Goal: Task Accomplishment & Management: Manage account settings

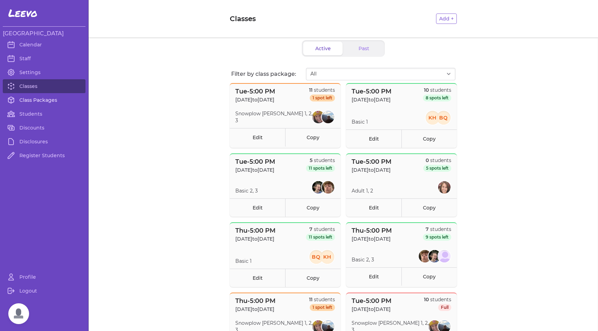
click at [34, 100] on link "Class Packages" at bounding box center [44, 100] width 83 height 14
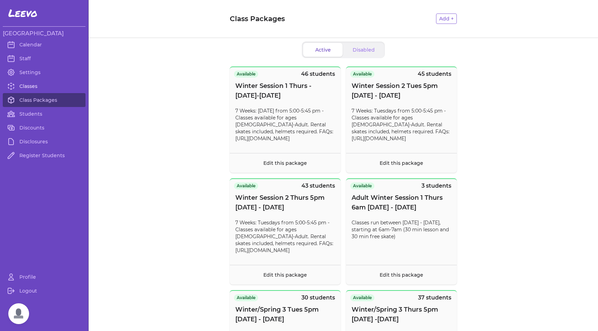
click at [36, 87] on link "Classes" at bounding box center [44, 86] width 83 height 14
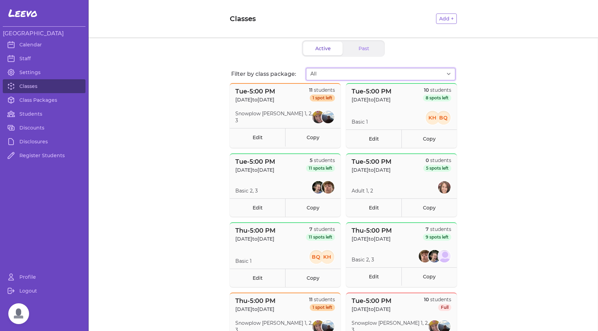
select select "2807"
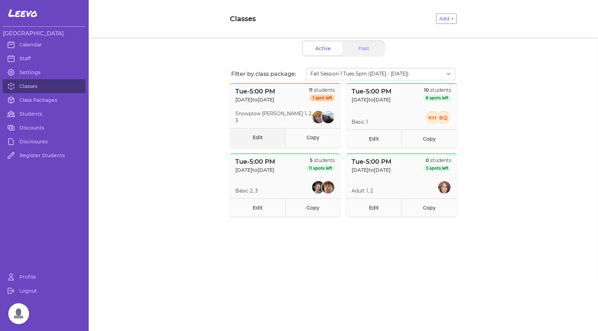
click at [261, 139] on link "Edit" at bounding box center [257, 137] width 55 height 18
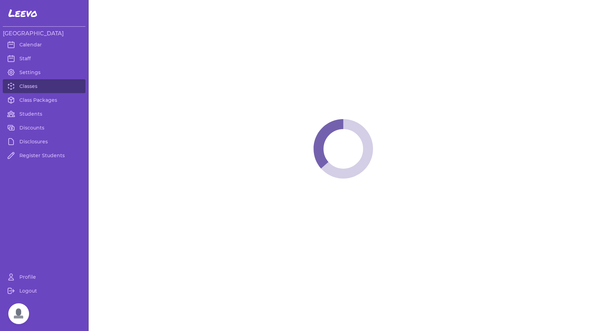
select select "2"
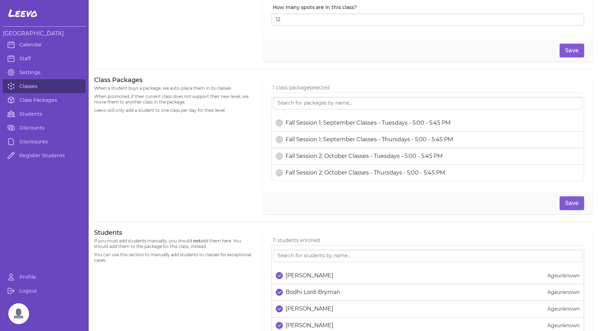
scroll to position [302, 0]
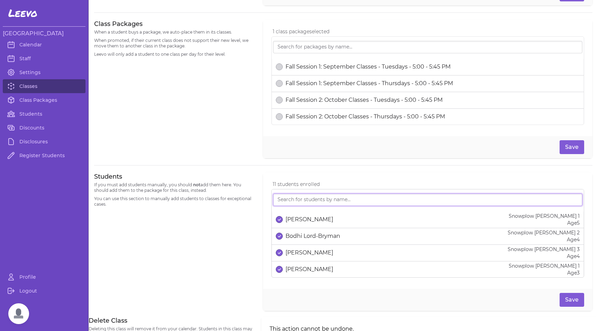
click at [293, 199] on input "search" at bounding box center [428, 200] width 310 height 12
type input "[PERSON_NAME]"
drag, startPoint x: 284, startPoint y: 212, endPoint x: 279, endPoint y: 222, distance: 11.2
click at [279, 221] on icon "select date" at bounding box center [279, 219] width 3 height 3
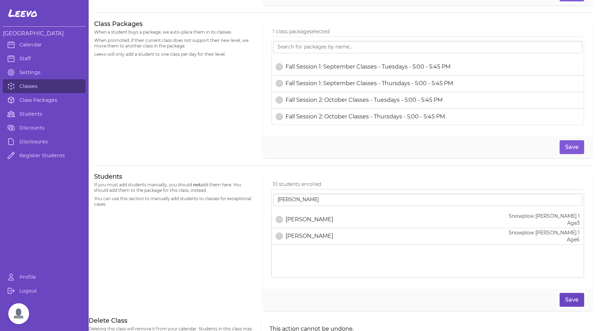
click at [567, 299] on button "Save" at bounding box center [572, 300] width 25 height 14
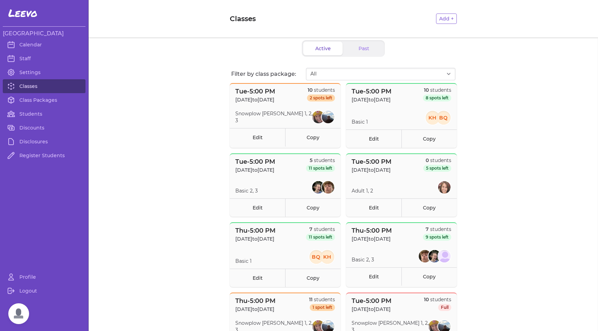
click at [33, 86] on link "Classes" at bounding box center [44, 86] width 83 height 14
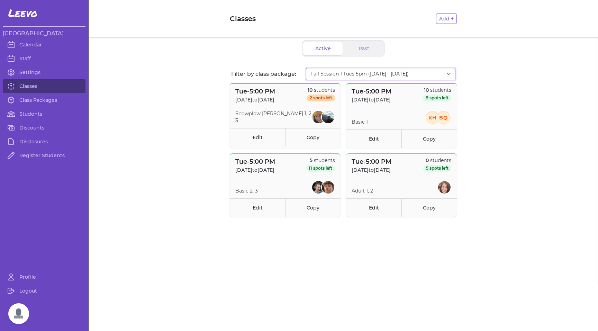
click at [328, 73] on select "All Fall Session 1 Tues 5pm ([DATE] - [DATE]) Fall Session 1 Thurs 5PM ([DATE]-…" at bounding box center [381, 74] width 150 height 12
select select "2873"
click at [261, 141] on link "Edit" at bounding box center [257, 137] width 55 height 18
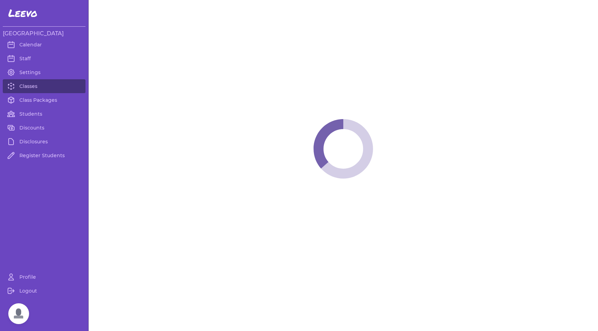
select select "2"
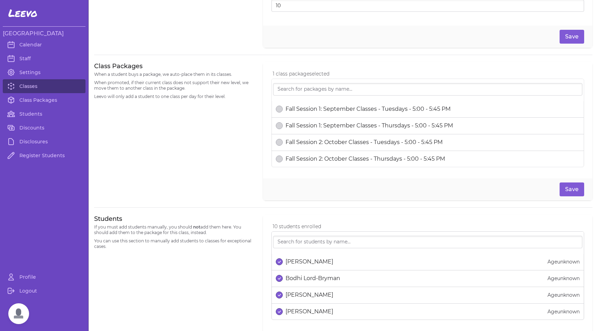
scroll to position [261, 0]
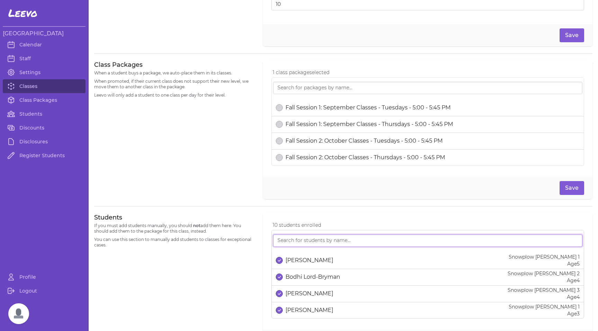
click at [284, 241] on input "search" at bounding box center [428, 240] width 310 height 12
type input "corn"
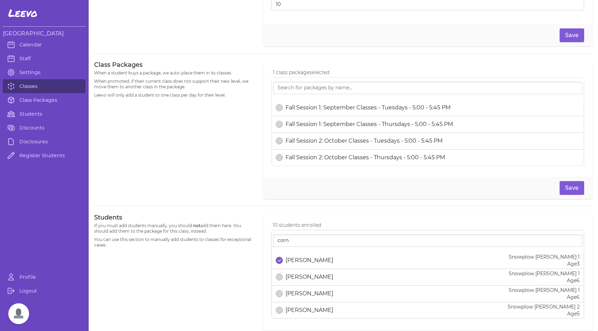
drag, startPoint x: 274, startPoint y: 253, endPoint x: 278, endPoint y: 263, distance: 10.7
click at [278, 274] on button "select date" at bounding box center [279, 277] width 7 height 7
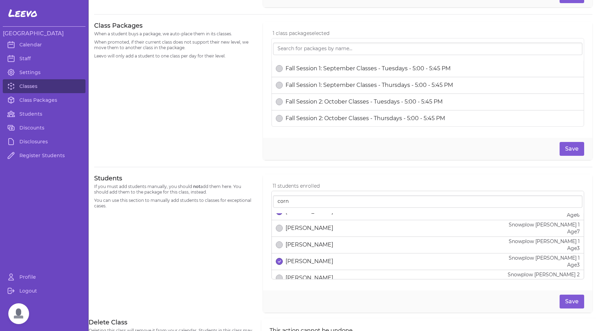
scroll to position [11, 0]
click at [279, 261] on line "select date" at bounding box center [280, 260] width 2 height 2
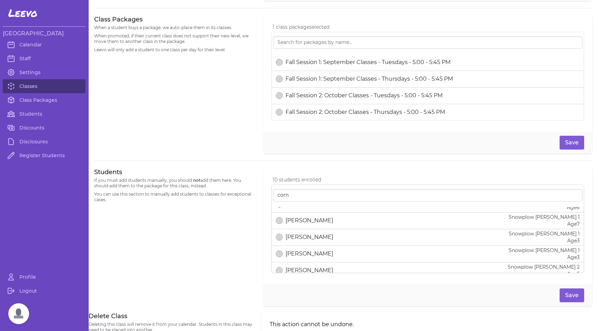
scroll to position [308, 0]
click at [564, 295] on button "Save" at bounding box center [572, 294] width 25 height 14
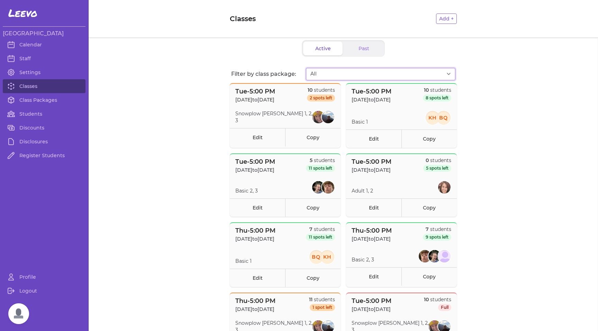
select select "2873"
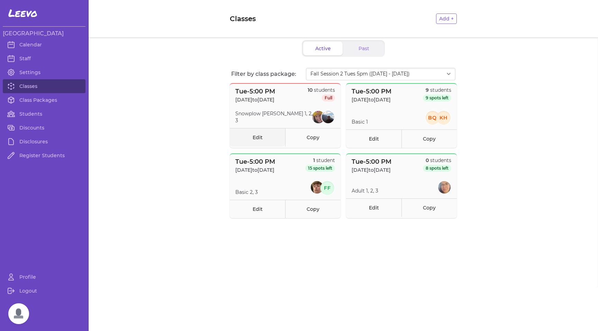
click at [257, 139] on link "Edit" at bounding box center [257, 137] width 55 height 18
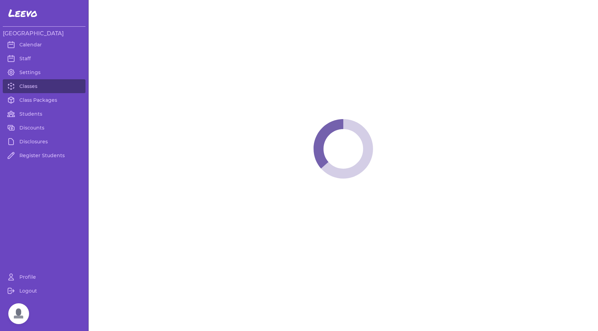
select select "2"
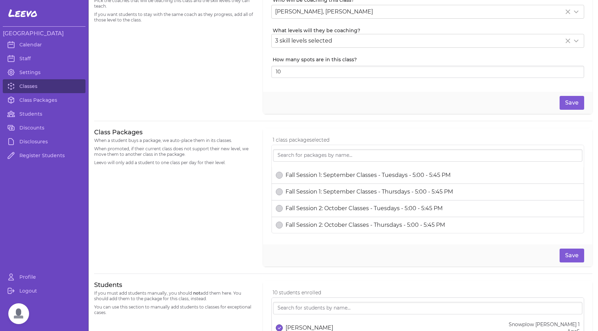
scroll to position [163, 0]
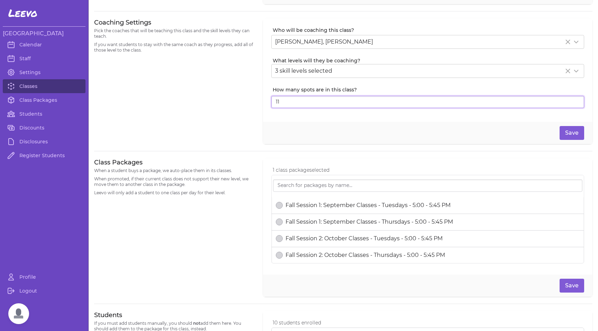
click at [572, 101] on input "11" at bounding box center [427, 102] width 313 height 12
type input "12"
click at [572, 101] on input "12" at bounding box center [427, 102] width 313 height 12
click at [567, 136] on button "Save" at bounding box center [572, 133] width 25 height 14
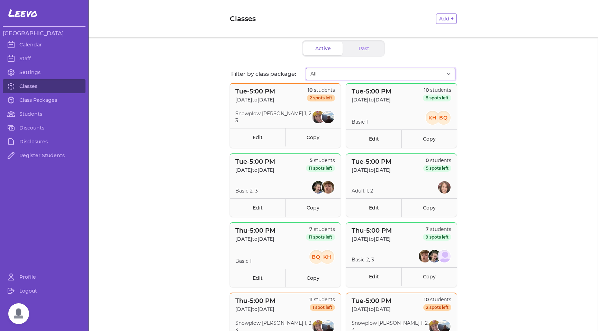
select select "2873"
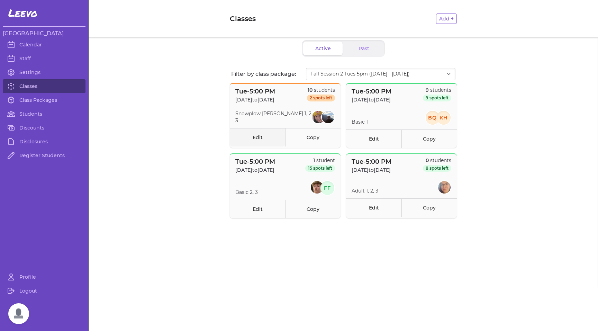
click at [253, 137] on link "Edit" at bounding box center [257, 137] width 55 height 18
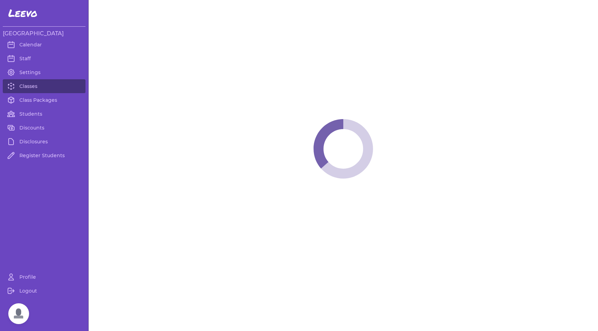
select select "2"
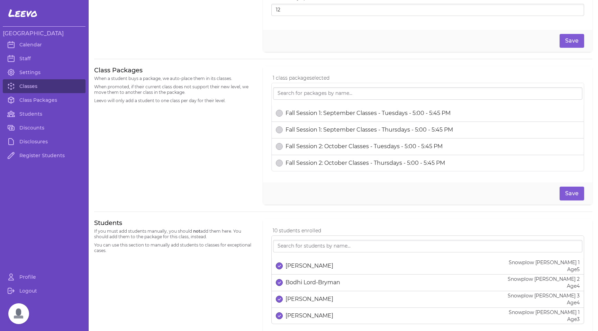
scroll to position [269, 0]
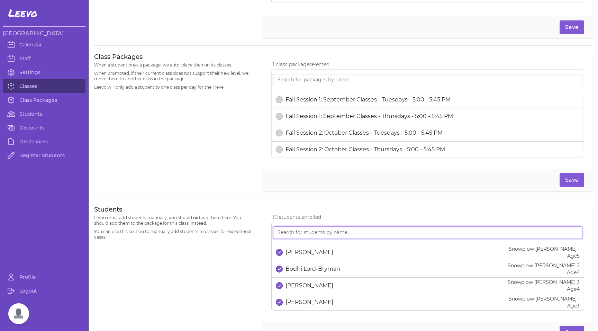
click at [289, 236] on input "search" at bounding box center [428, 232] width 310 height 12
type input "c"
type input "b"
click at [217, 117] on div "Class Packages When a student buys a package, we auto-place them in its classes…" at bounding box center [174, 122] width 161 height 138
click at [30, 115] on link "Students" at bounding box center [44, 114] width 83 height 14
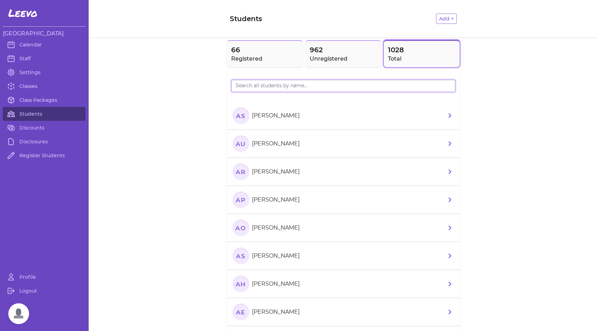
click at [264, 87] on input "search" at bounding box center [343, 86] width 224 height 12
paste input "[PERSON_NAME] [PERSON_NAME]"
type input "[PERSON_NAME] [PERSON_NAME]"
click at [233, 115] on icon "BK" at bounding box center [241, 115] width 17 height 17
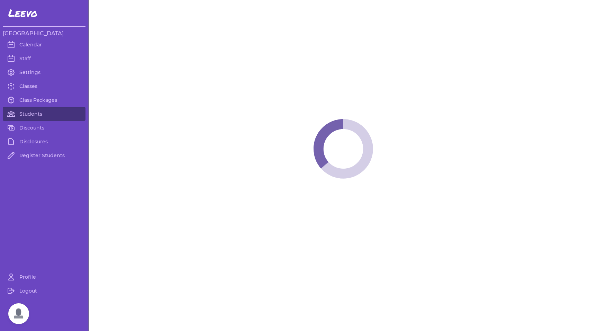
select select "MT"
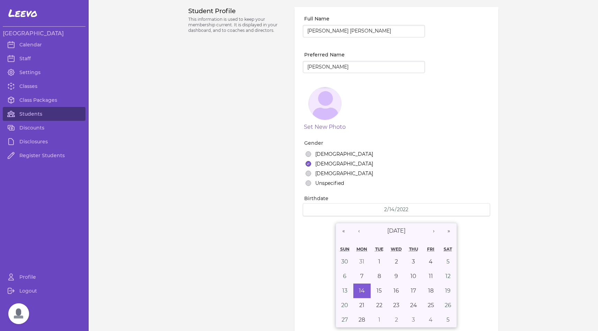
select select "7"
click at [32, 100] on link "Class Packages" at bounding box center [44, 100] width 83 height 14
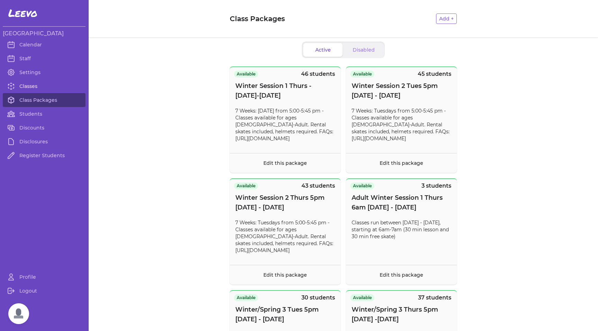
click at [31, 87] on link "Classes" at bounding box center [44, 86] width 83 height 14
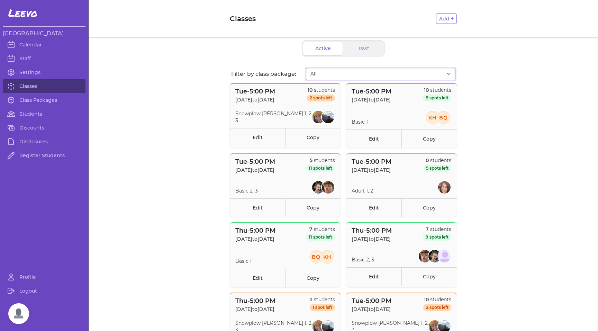
select select "2808"
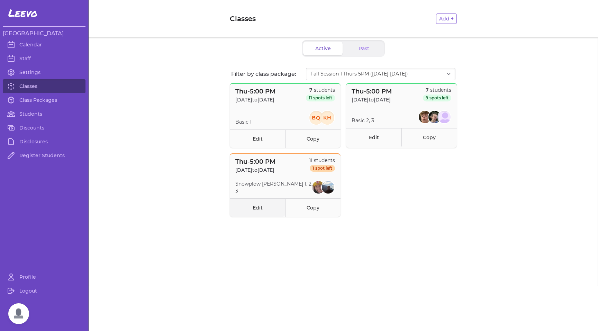
click at [255, 210] on link "Edit" at bounding box center [257, 207] width 55 height 18
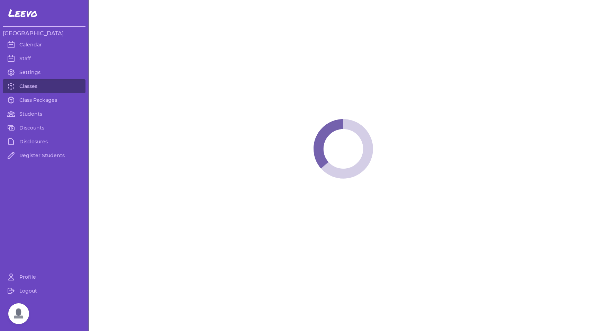
select select "4"
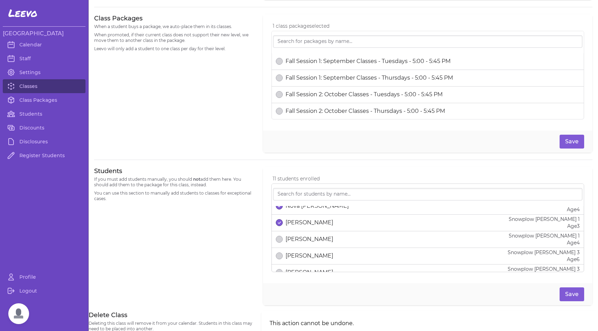
scroll to position [148, 0]
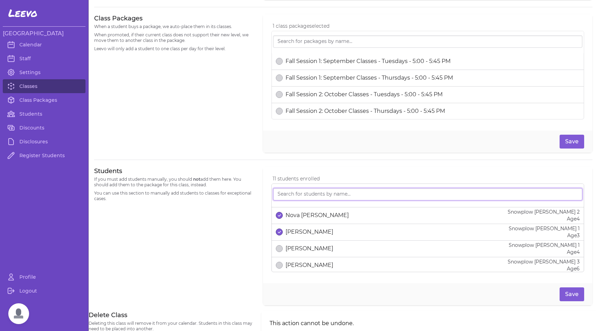
click at [316, 197] on input "search" at bounding box center [428, 194] width 310 height 12
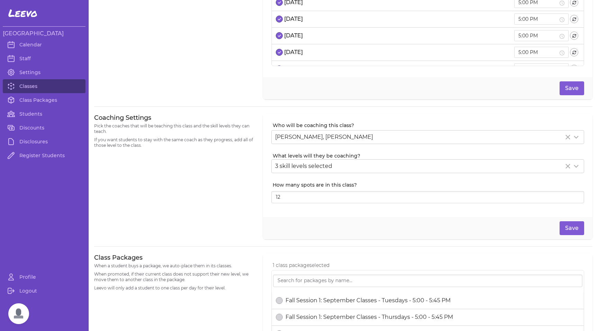
scroll to position [0, 0]
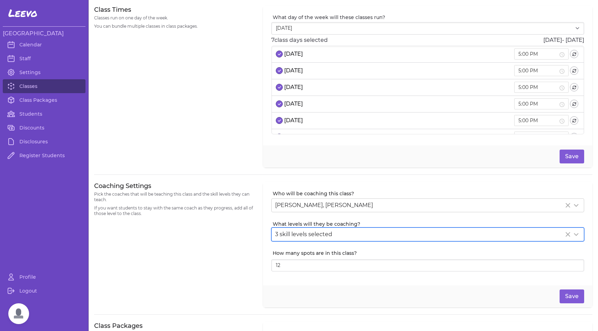
click at [366, 235] on div "3 skill levels selected" at bounding box center [419, 234] width 289 height 8
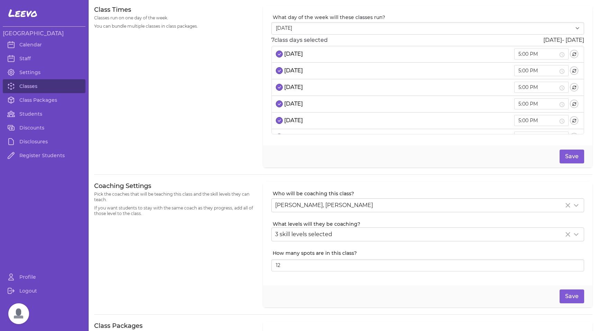
click at [202, 238] on div "Coaching Settings Pick the coaches that will be teaching this class and the ski…" at bounding box center [174, 245] width 161 height 126
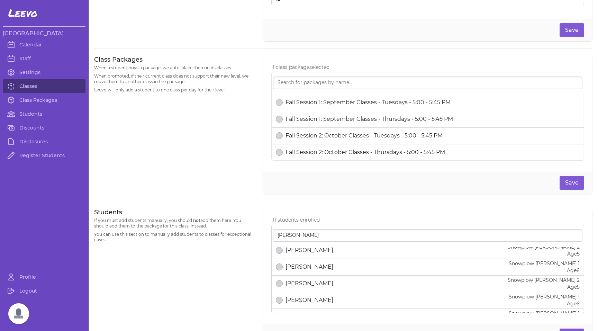
scroll to position [279, 0]
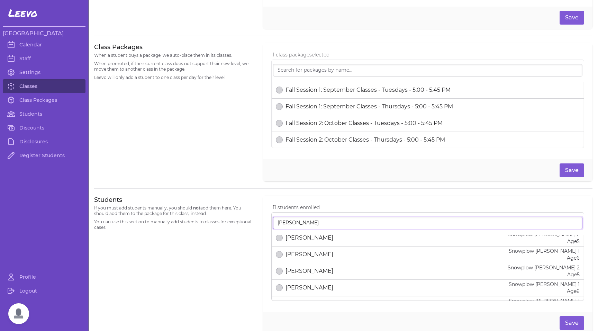
click at [292, 225] on input "[PERSON_NAME]" at bounding box center [428, 223] width 310 height 12
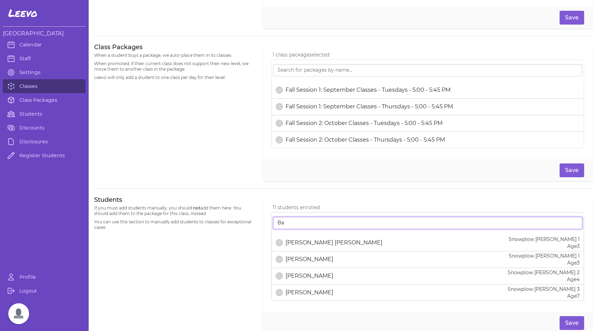
type input "B"
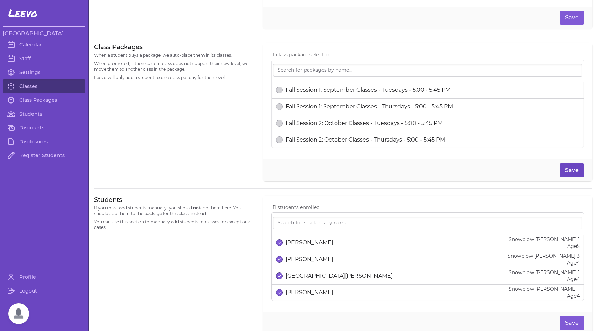
click at [572, 171] on button "Save" at bounding box center [572, 170] width 25 height 14
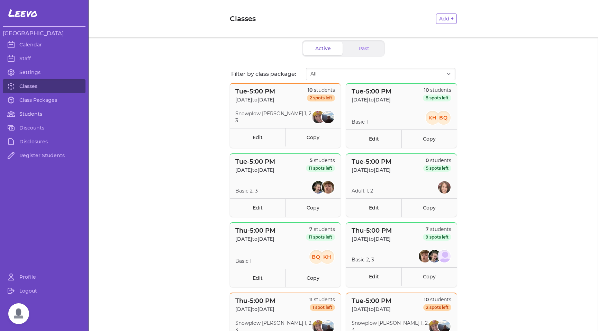
click at [32, 116] on link "Students" at bounding box center [44, 114] width 83 height 14
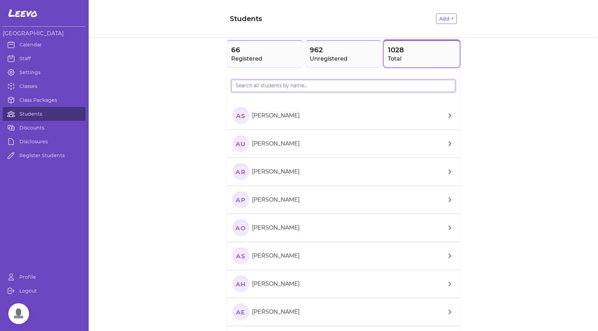
click at [247, 88] on input "search" at bounding box center [343, 86] width 224 height 12
type input "jaz"
click at [244, 117] on icon "JB" at bounding box center [241, 115] width 17 height 17
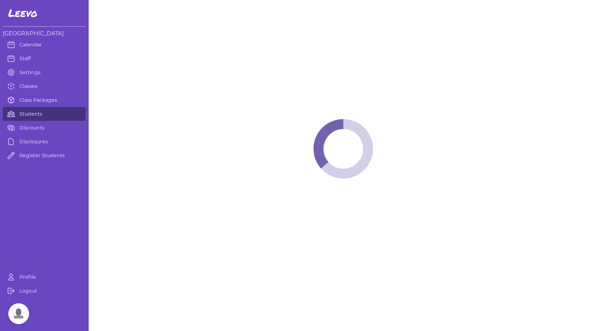
select select "MT"
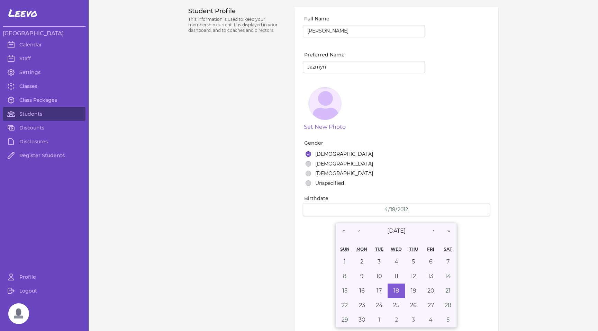
select select "1"
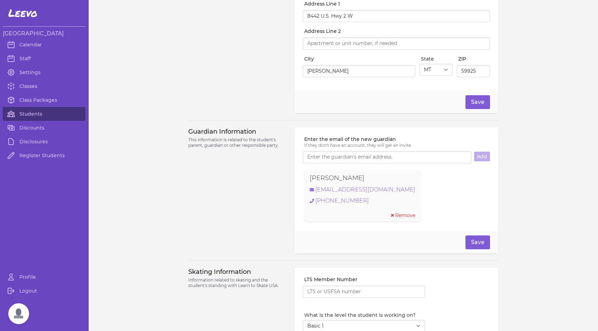
scroll to position [361, 0]
type input "[PERSON_NAME]"
click at [344, 193] on link "[EMAIL_ADDRESS][DOMAIN_NAME]" at bounding box center [363, 188] width 106 height 8
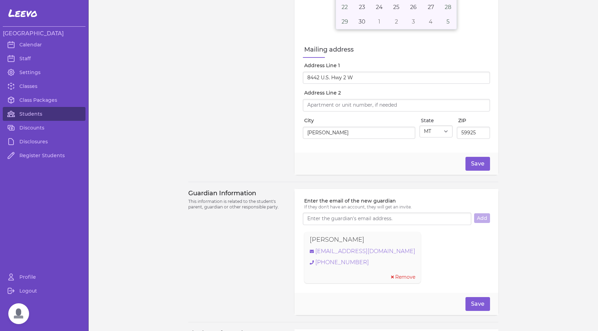
scroll to position [275, 0]
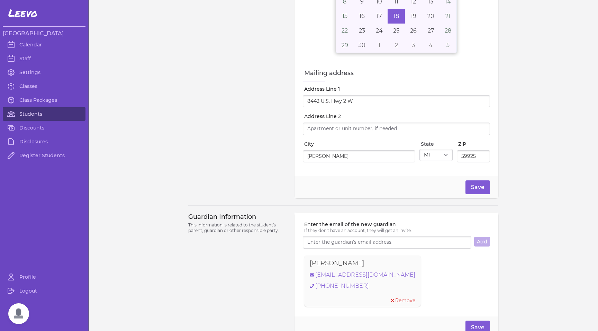
click at [40, 114] on link "Students" at bounding box center [44, 114] width 83 height 14
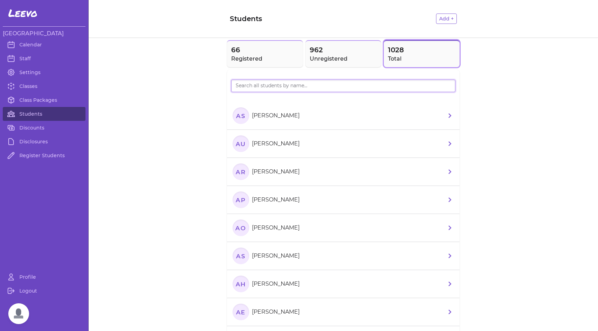
click at [250, 89] on input "search" at bounding box center [343, 86] width 224 height 12
type input "[PERSON_NAME]"
drag, startPoint x: 250, startPoint y: 89, endPoint x: 236, endPoint y: 142, distance: 54.5
click at [236, 142] on text "CB" at bounding box center [241, 143] width 10 height 7
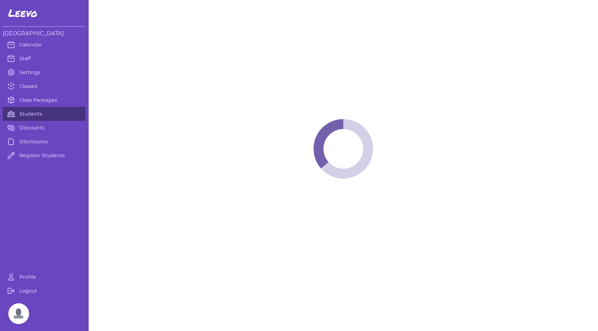
select select "MT"
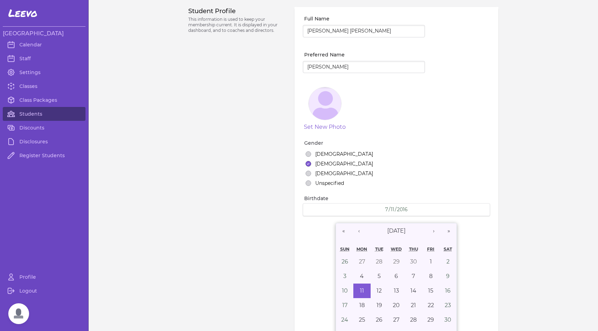
select select "1"
click at [32, 111] on link "Students" at bounding box center [44, 114] width 83 height 14
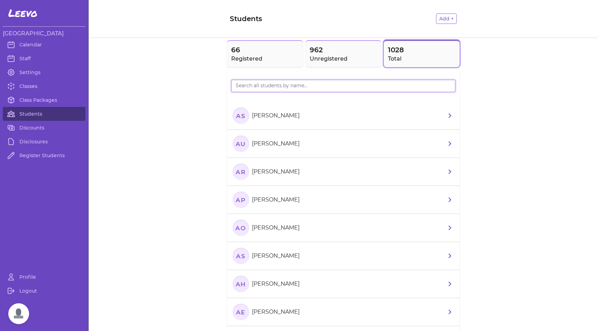
click at [262, 87] on input "search" at bounding box center [343, 86] width 224 height 12
type input "[PERSON_NAME]"
drag, startPoint x: 243, startPoint y: 98, endPoint x: 235, endPoint y: 143, distance: 45.8
click at [235, 143] on text "JW" at bounding box center [240, 143] width 11 height 7
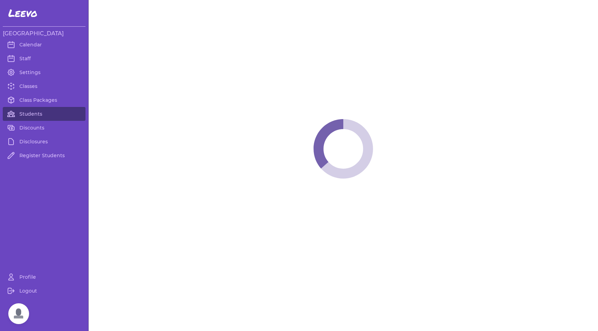
select select "MT"
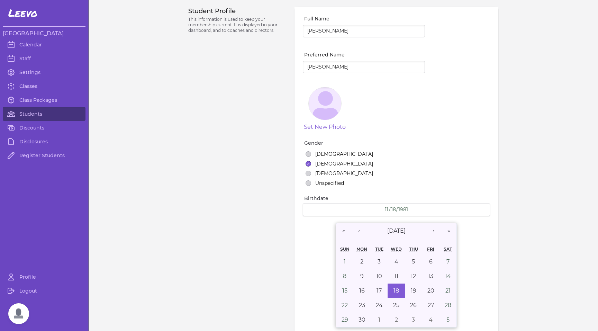
select select "19"
click at [34, 113] on link "Students" at bounding box center [44, 114] width 83 height 14
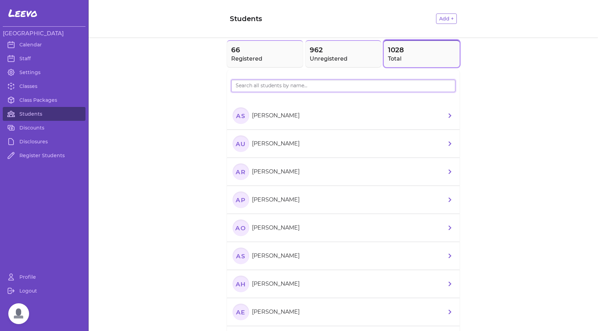
click at [247, 89] on input "search" at bounding box center [343, 86] width 224 height 12
type input "[PERSON_NAME]"
drag, startPoint x: 256, startPoint y: 94, endPoint x: 236, endPoint y: 173, distance: 81.4
click at [236, 173] on text "JB" at bounding box center [240, 171] width 9 height 7
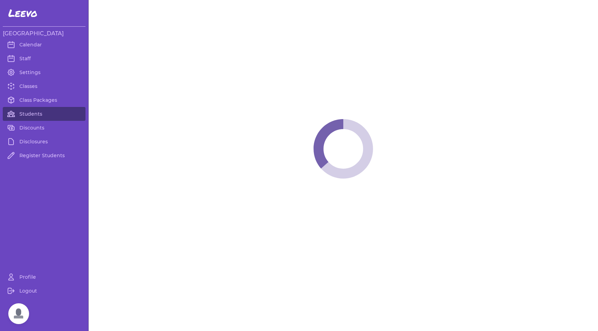
select select "MT"
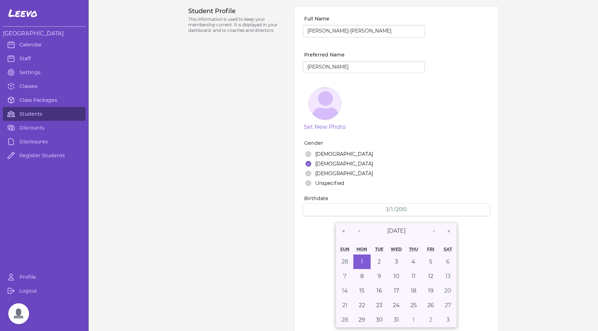
select select "1"
click at [28, 117] on link "Students" at bounding box center [44, 114] width 83 height 14
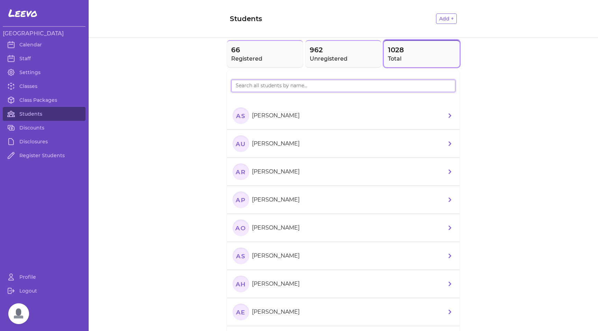
click at [244, 90] on input "search" at bounding box center [343, 86] width 224 height 12
type input "[PERSON_NAME]"
drag, startPoint x: 245, startPoint y: 89, endPoint x: 234, endPoint y: 115, distance: 27.3
click at [235, 115] on text "MR" at bounding box center [240, 115] width 11 height 7
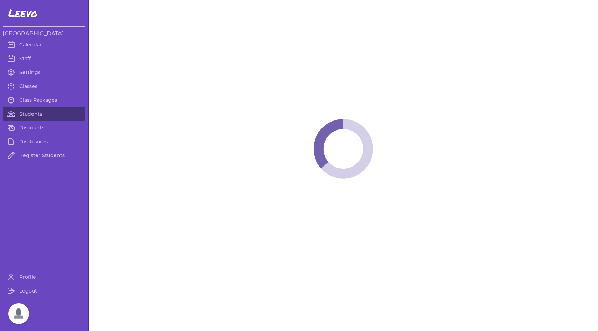
select select "MT"
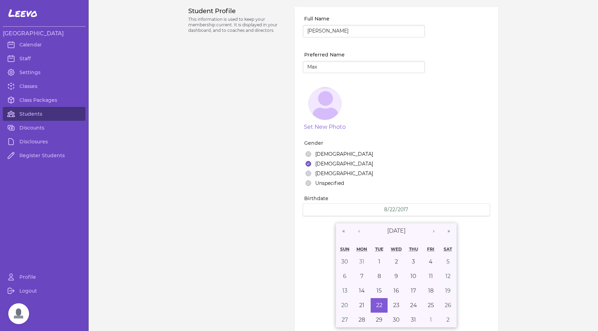
select select "1"
type input "[PERSON_NAME]"
click at [33, 113] on link "Students" at bounding box center [44, 114] width 83 height 14
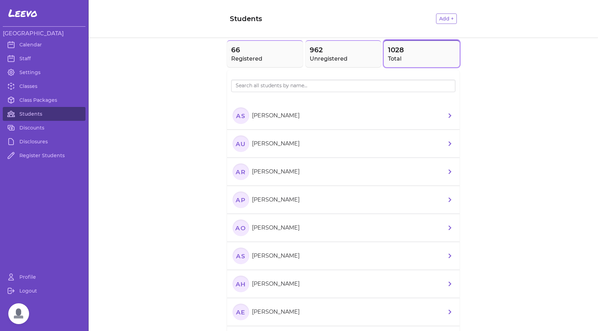
drag, startPoint x: 253, startPoint y: 55, endPoint x: 254, endPoint y: 69, distance: 14.6
click at [253, 55] on h2 "Registered" at bounding box center [265, 59] width 68 height 8
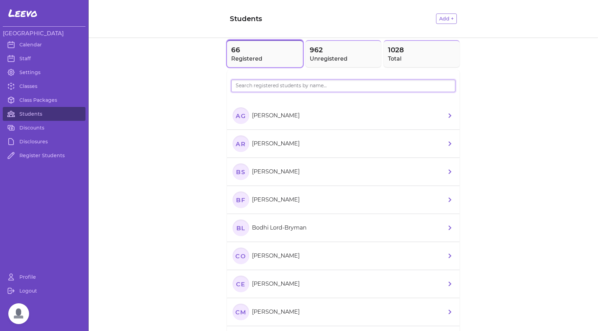
click at [257, 86] on input "search" at bounding box center [343, 86] width 224 height 12
type input "[PERSON_NAME]"
click at [239, 115] on text "SN" at bounding box center [241, 115] width 10 height 7
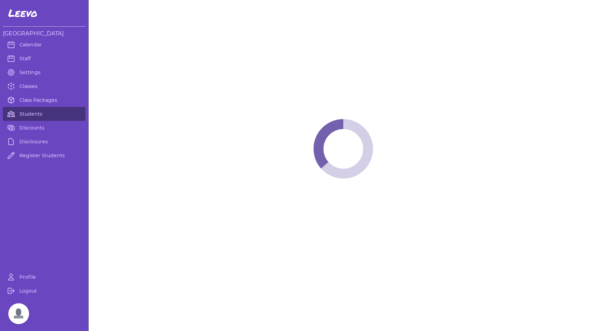
select select "MT"
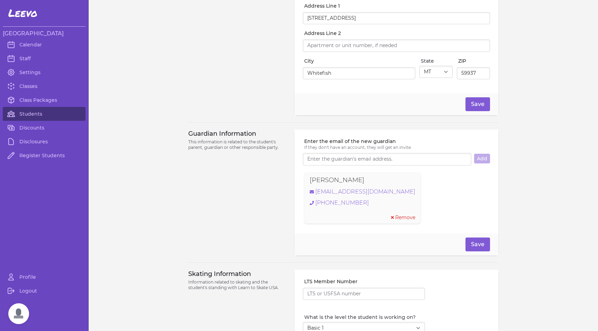
scroll to position [384, 0]
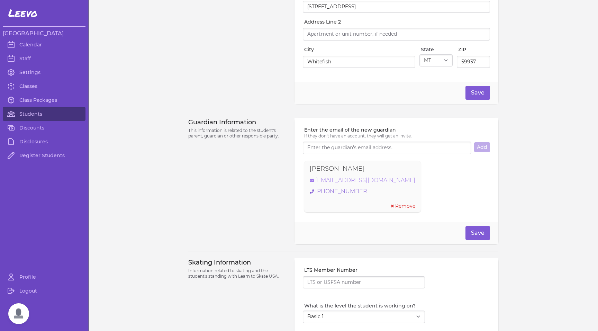
click at [342, 185] on link "[EMAIL_ADDRESS][DOMAIN_NAME]" at bounding box center [363, 180] width 106 height 8
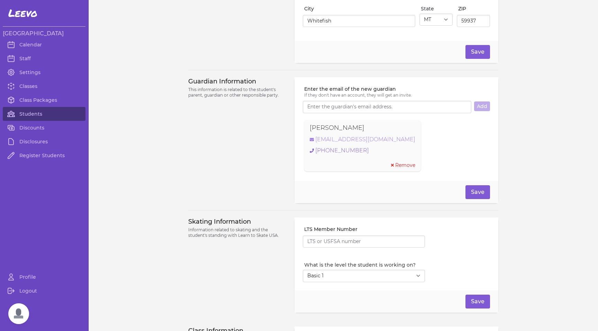
scroll to position [489, 0]
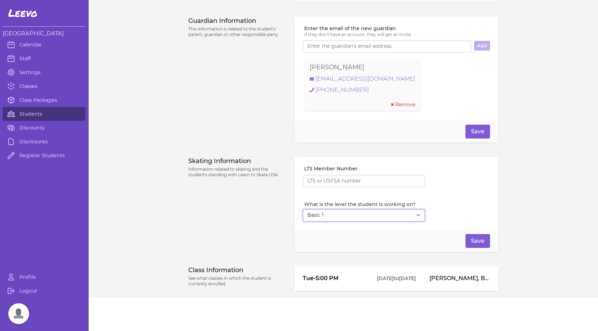
select select "7"
click at [475, 241] on button "Save" at bounding box center [478, 241] width 25 height 14
click at [30, 87] on link "Classes" at bounding box center [44, 86] width 83 height 14
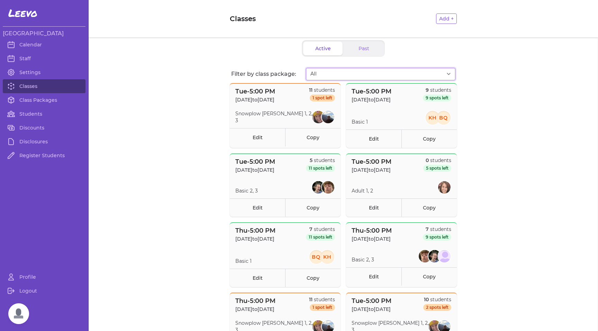
select select "2807"
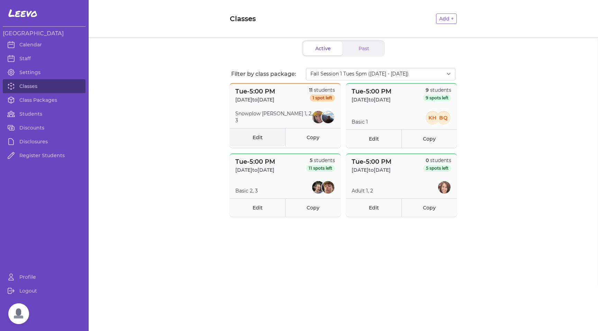
click at [256, 140] on link "Edit" at bounding box center [257, 137] width 55 height 18
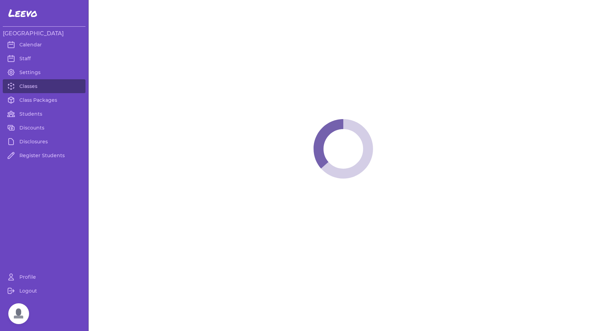
select select "2"
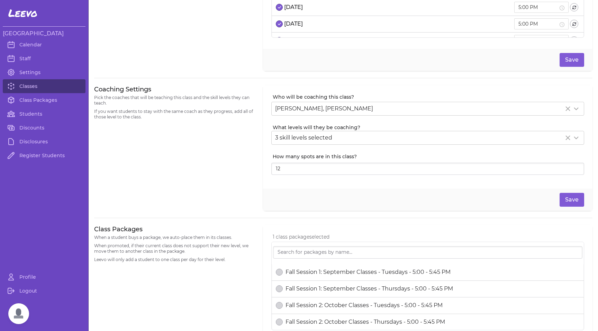
scroll to position [94, 0]
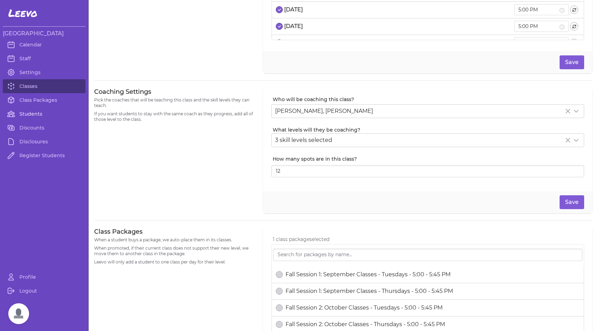
click at [29, 114] on link "Students" at bounding box center [44, 114] width 83 height 14
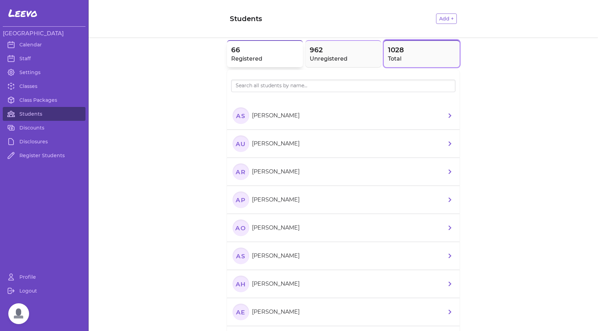
click at [257, 51] on span "66" at bounding box center [265, 50] width 68 height 10
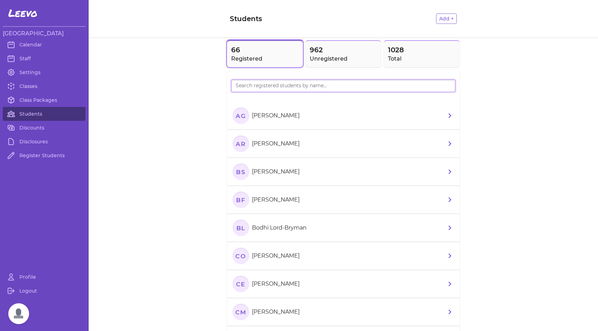
click at [255, 89] on input "search" at bounding box center [343, 86] width 224 height 12
type input "[PERSON_NAME]"
click at [241, 113] on icon "EL" at bounding box center [241, 115] width 17 height 17
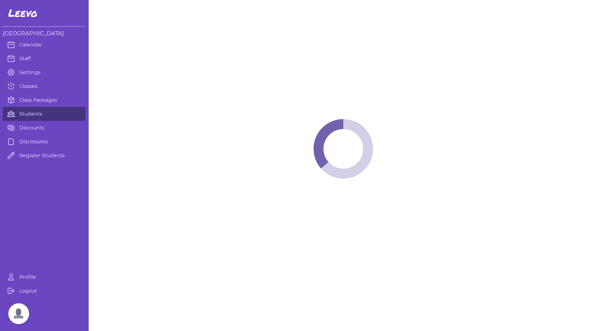
select select "MT"
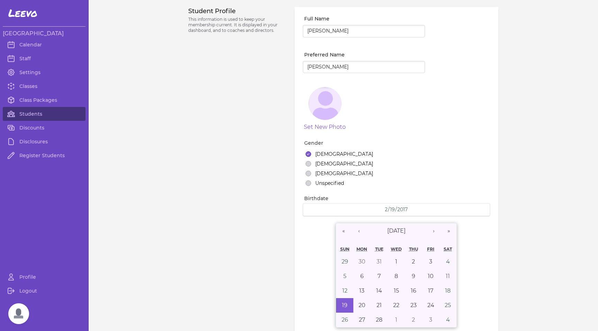
select select "1"
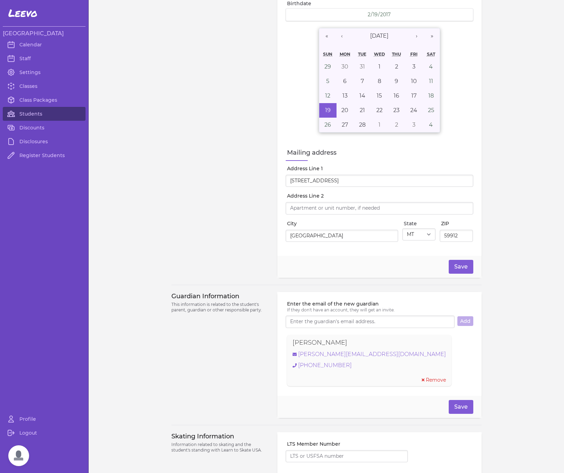
scroll to position [239, 0]
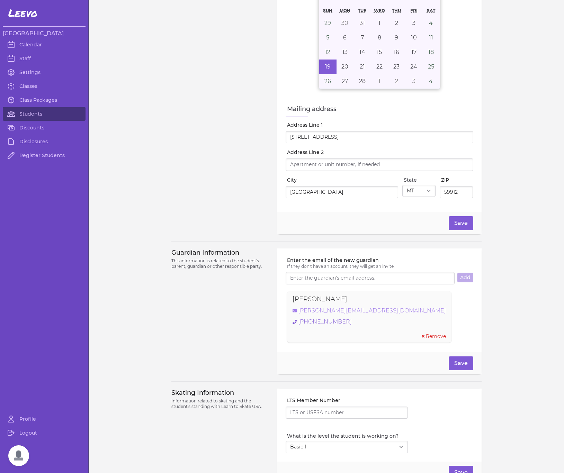
click at [346, 313] on link "[PERSON_NAME][EMAIL_ADDRESS][DOMAIN_NAME]" at bounding box center [369, 311] width 153 height 8
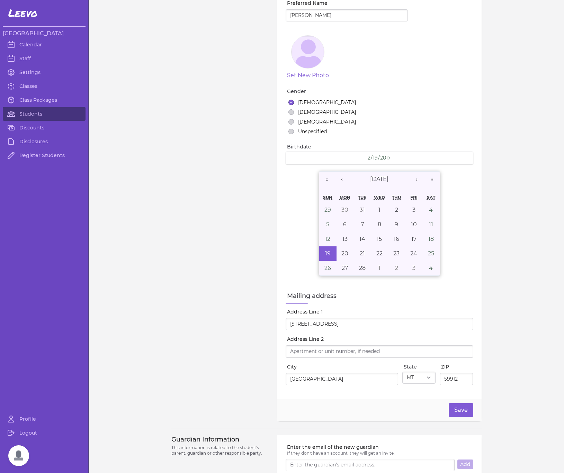
scroll to position [0, 0]
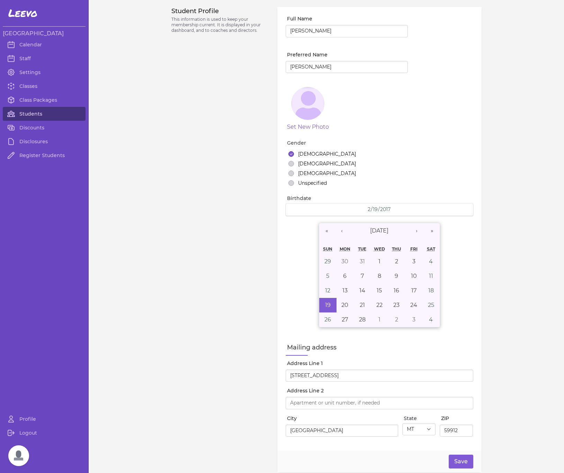
click at [29, 115] on link "Students" at bounding box center [44, 114] width 83 height 14
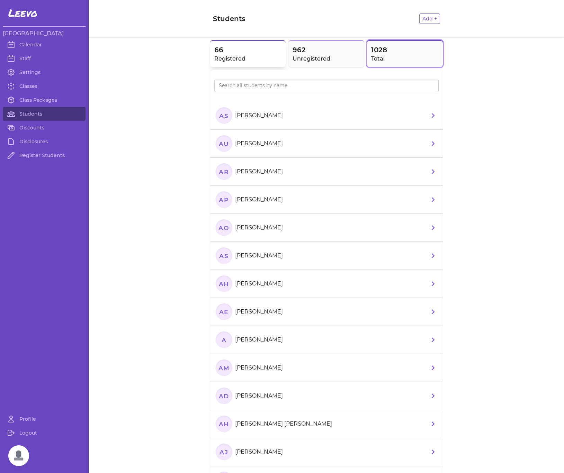
click at [242, 60] on h2 "Registered" at bounding box center [248, 59] width 68 height 8
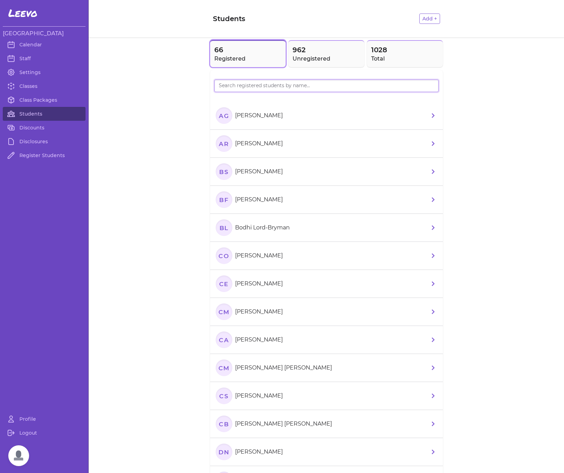
click at [239, 92] on input "search" at bounding box center [326, 86] width 224 height 12
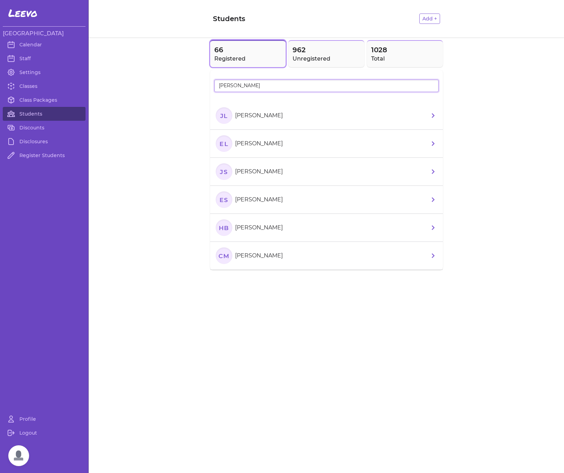
type input "[PERSON_NAME]"
click at [227, 115] on text "JL" at bounding box center [224, 115] width 8 height 7
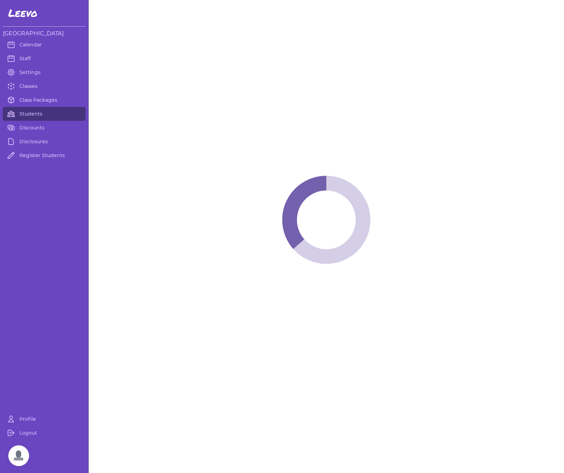
select select "MT"
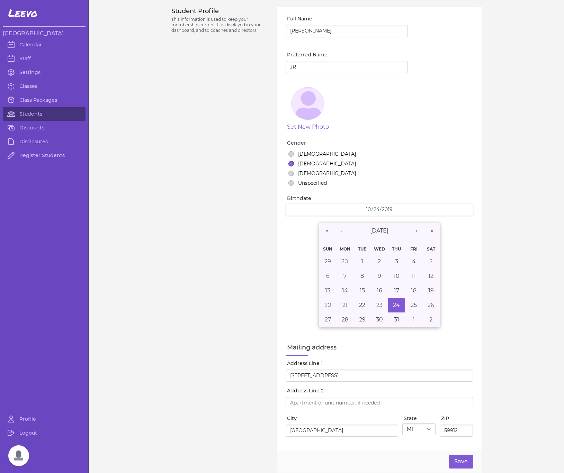
select select "1"
click at [32, 110] on link "Students" at bounding box center [44, 114] width 83 height 14
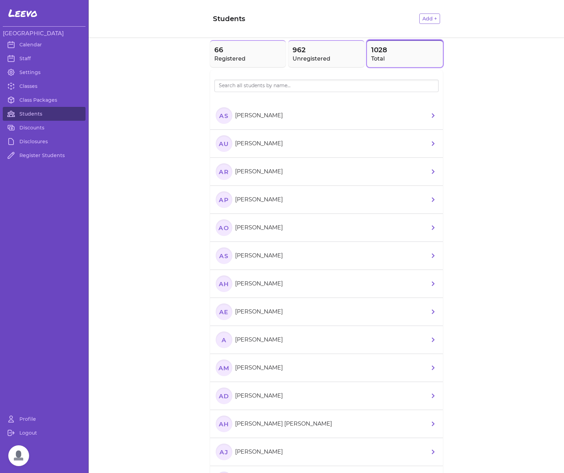
drag, startPoint x: 236, startPoint y: 58, endPoint x: 239, endPoint y: 77, distance: 18.6
click at [236, 58] on h2 "Registered" at bounding box center [248, 59] width 68 height 8
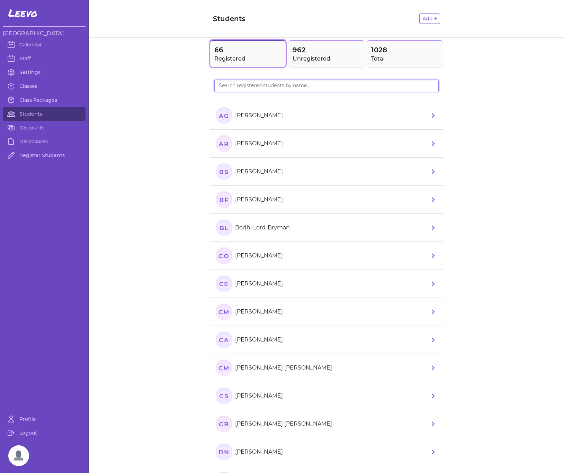
click at [241, 84] on input "search" at bounding box center [326, 86] width 224 height 12
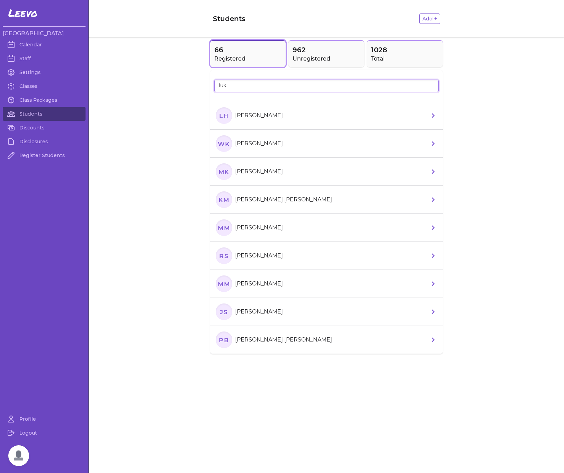
type input "luke"
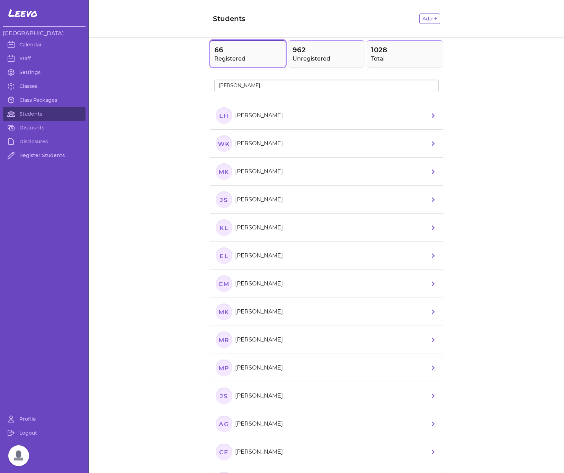
drag, startPoint x: 234, startPoint y: 98, endPoint x: 218, endPoint y: 118, distance: 25.6
click at [219, 118] on text "LH" at bounding box center [223, 115] width 9 height 7
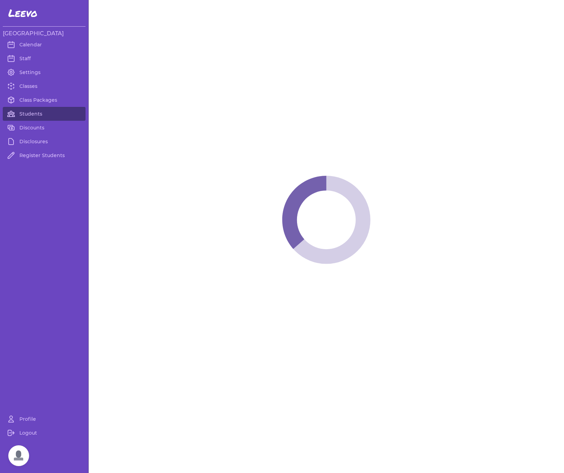
select select "MT"
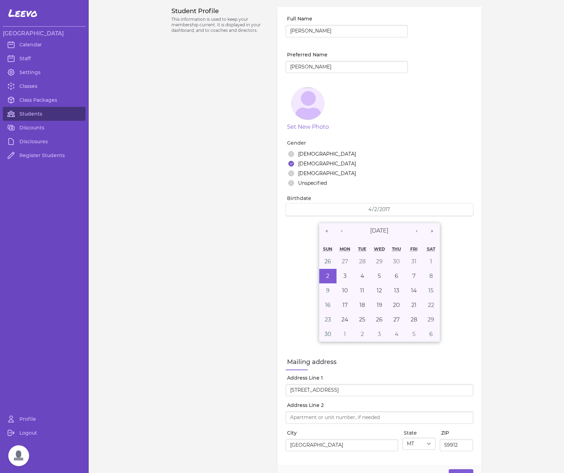
select select "1"
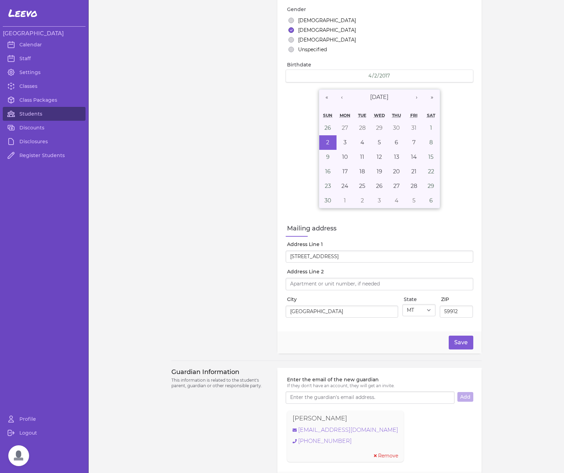
scroll to position [211, 0]
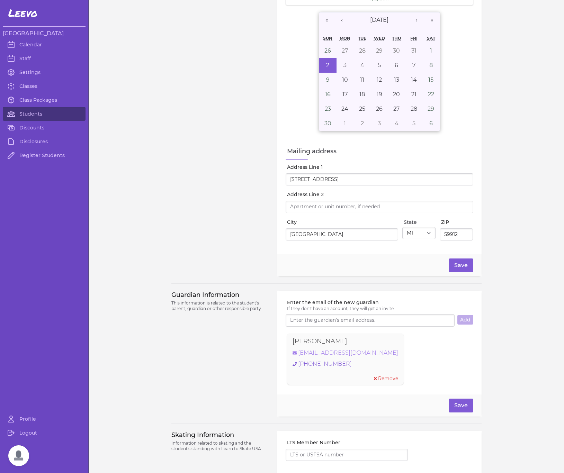
click at [310, 331] on link "[EMAIL_ADDRESS][DOMAIN_NAME]" at bounding box center [346, 353] width 106 height 8
click at [26, 115] on link "Students" at bounding box center [44, 114] width 83 height 14
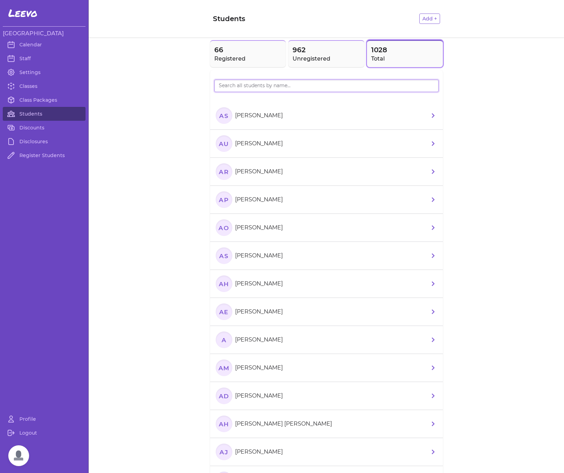
click at [230, 89] on input "search" at bounding box center [326, 86] width 224 height 12
type input "[PERSON_NAME]"
click at [231, 54] on span "66" at bounding box center [248, 50] width 68 height 10
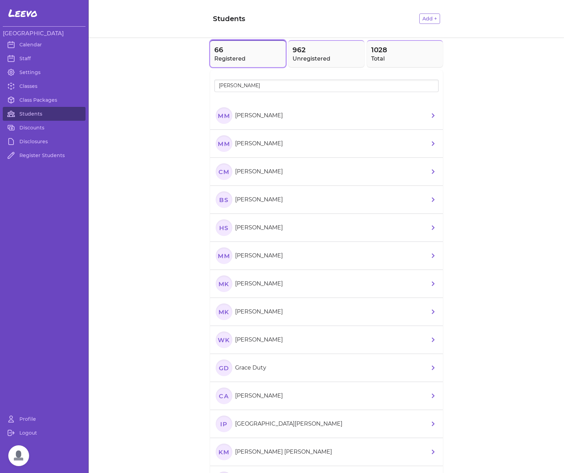
click at [218, 117] on text "MM" at bounding box center [224, 115] width 12 height 7
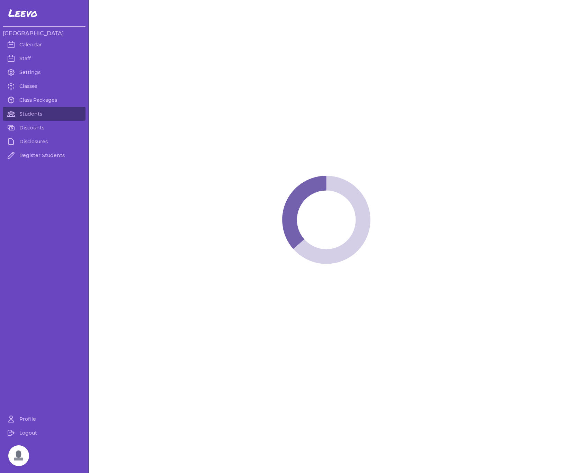
select select "IL"
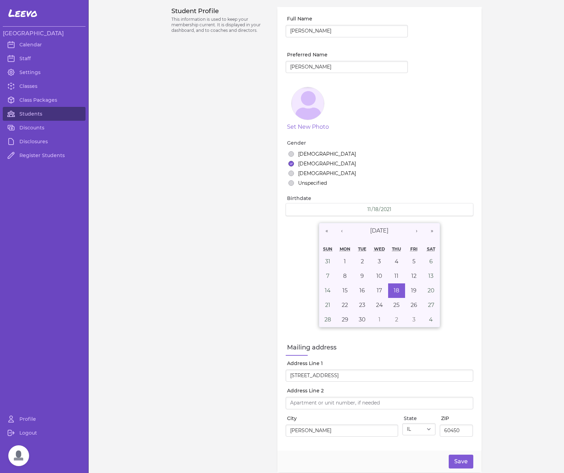
select select "7"
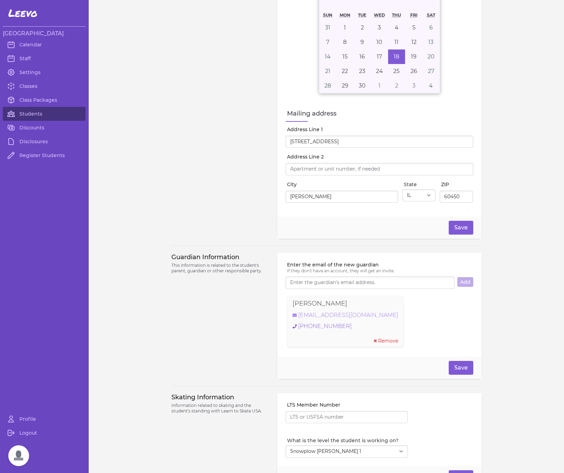
click at [325, 318] on link "[EMAIL_ADDRESS][DOMAIN_NAME]" at bounding box center [346, 315] width 106 height 8
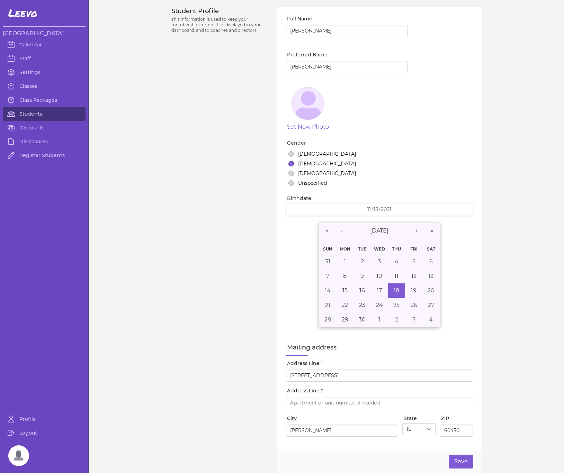
click at [30, 116] on link "Students" at bounding box center [44, 114] width 83 height 14
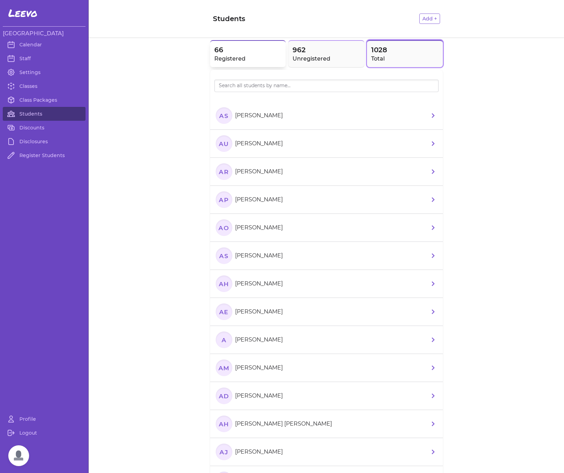
click at [251, 55] on h2 "Registered" at bounding box center [248, 59] width 68 height 8
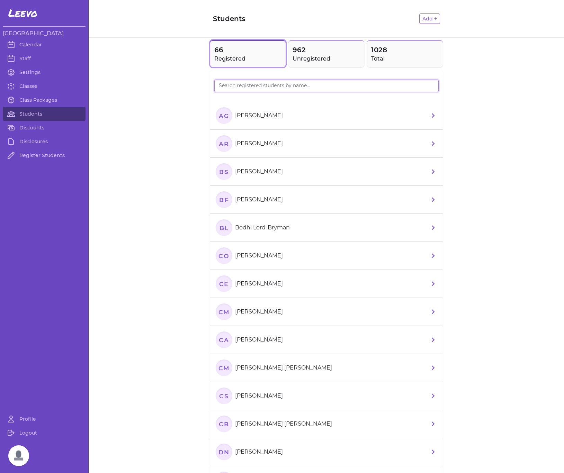
click at [261, 90] on input "search" at bounding box center [326, 86] width 224 height 12
type input "[PERSON_NAME]"
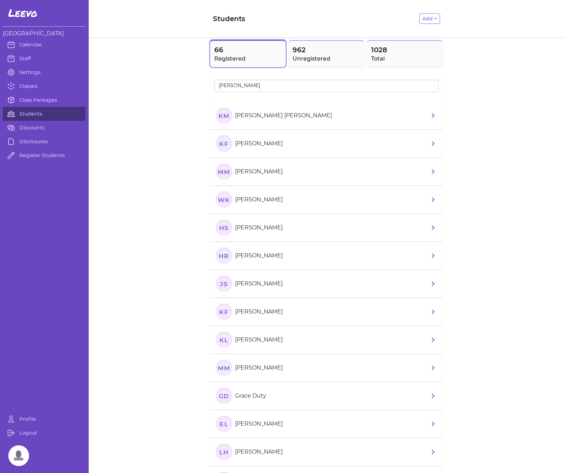
click at [220, 116] on text "KM" at bounding box center [223, 115] width 11 height 7
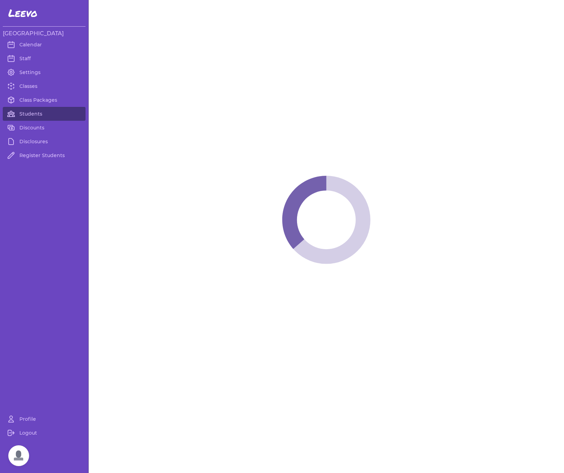
select select "IL"
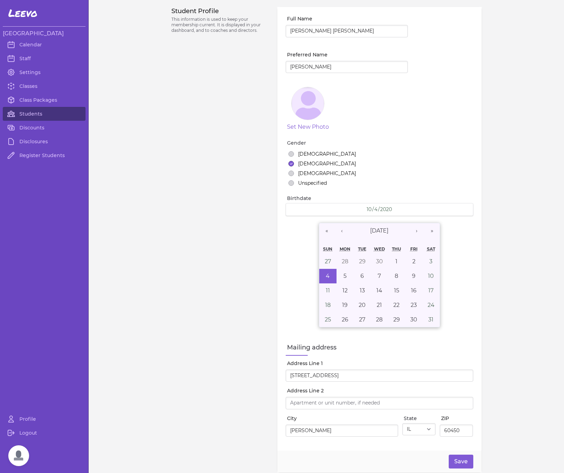
select select "7"
click at [37, 112] on link "Students" at bounding box center [44, 114] width 83 height 14
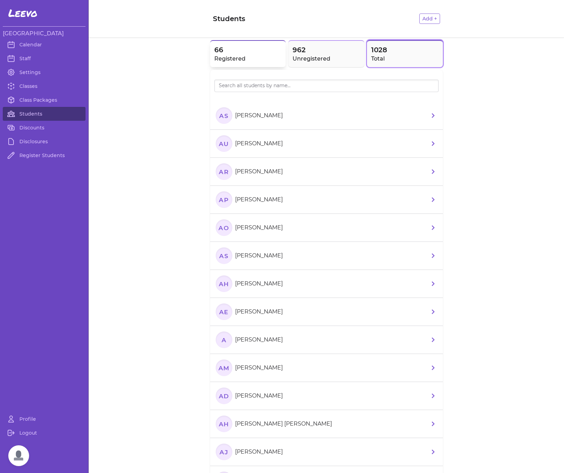
click at [230, 51] on span "66" at bounding box center [248, 50] width 68 height 10
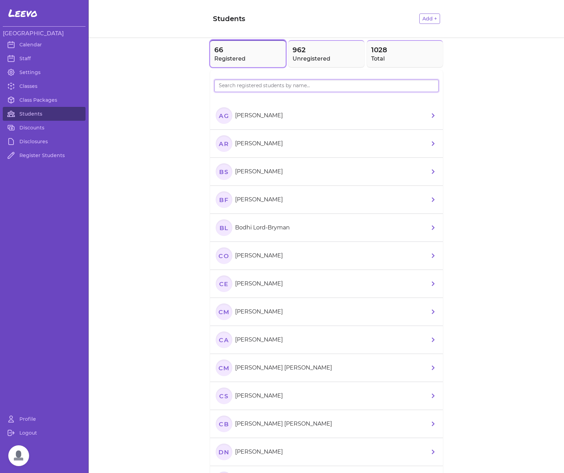
click at [234, 89] on input "search" at bounding box center [326, 86] width 224 height 12
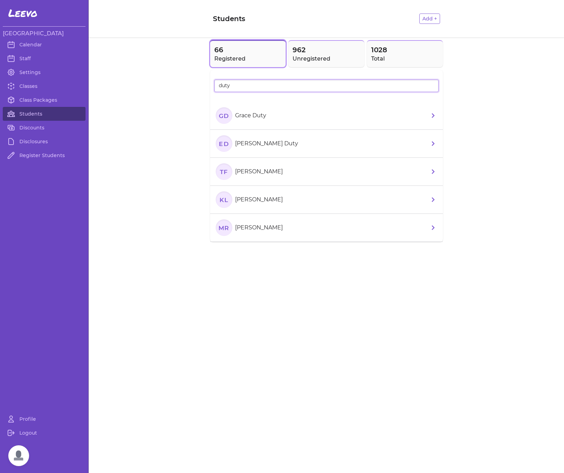
type input "duty"
click at [228, 118] on text "GD" at bounding box center [223, 115] width 10 height 7
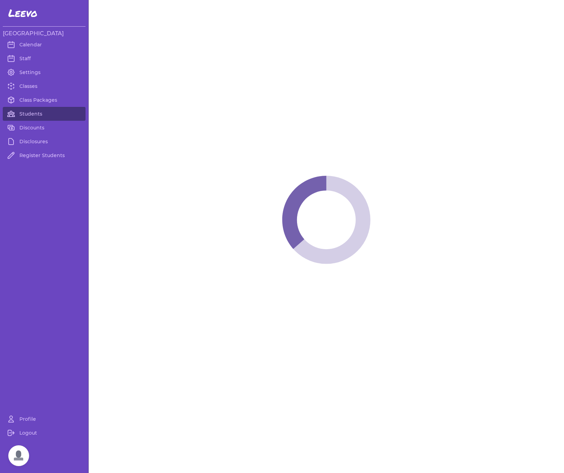
select select "MT"
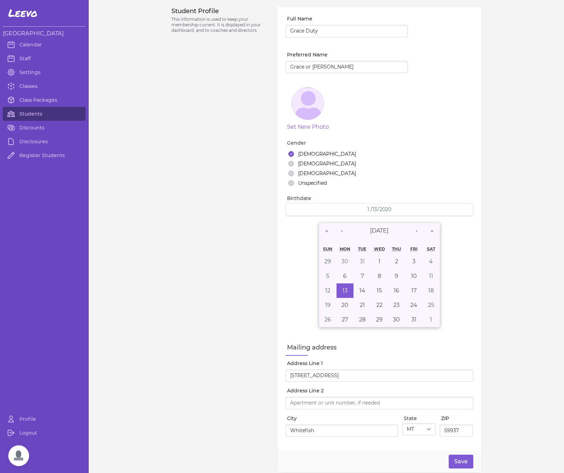
select select "1"
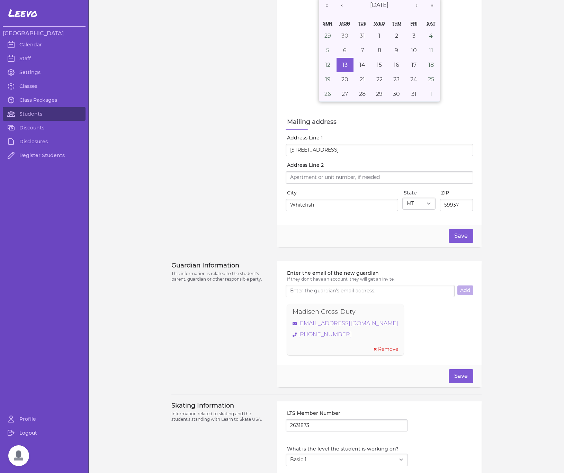
scroll to position [243, 0]
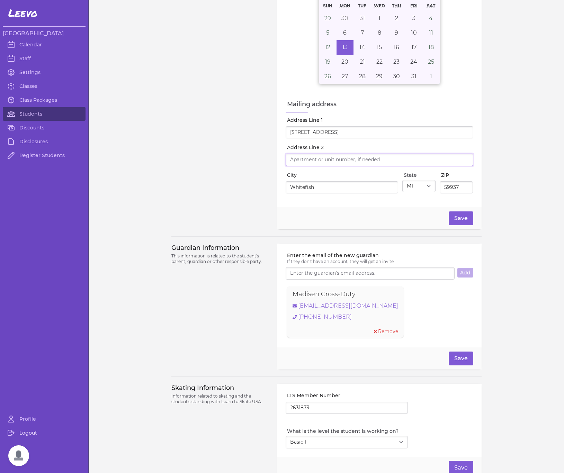
click at [295, 166] on input "Address Line 2" at bounding box center [379, 160] width 187 height 12
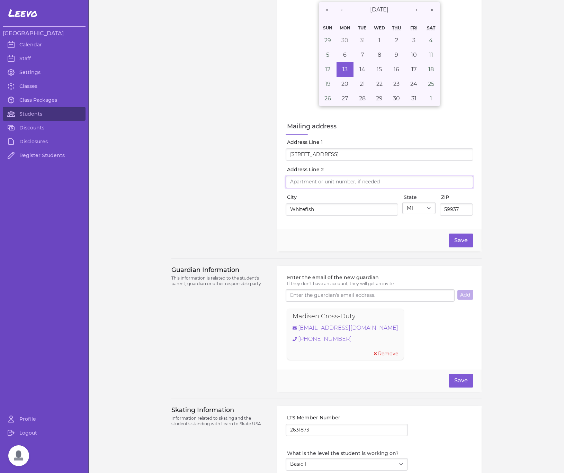
scroll to position [284, 0]
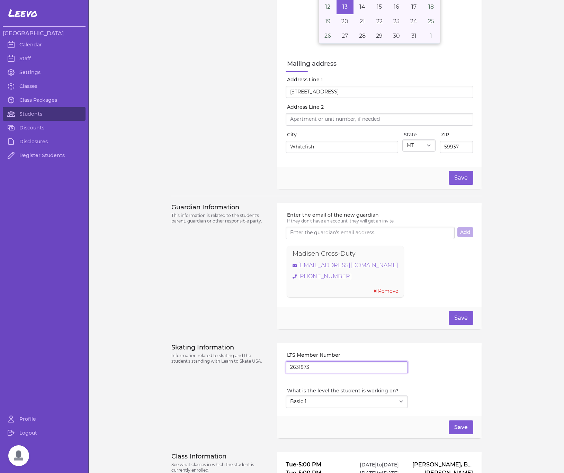
click at [293, 331] on input "2631873" at bounding box center [347, 367] width 122 height 12
click at [326, 269] on link "[EMAIL_ADDRESS][DOMAIN_NAME]" at bounding box center [346, 265] width 106 height 8
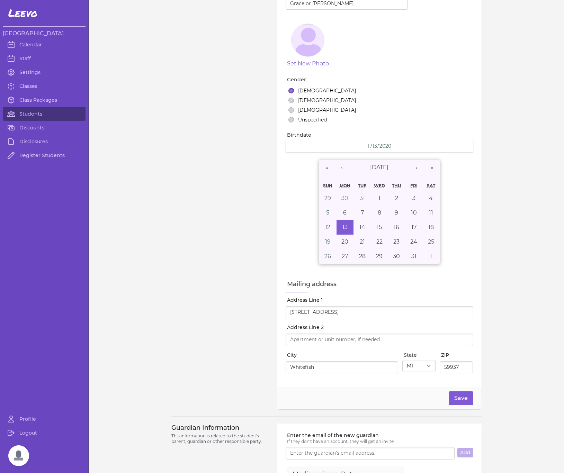
scroll to position [0, 0]
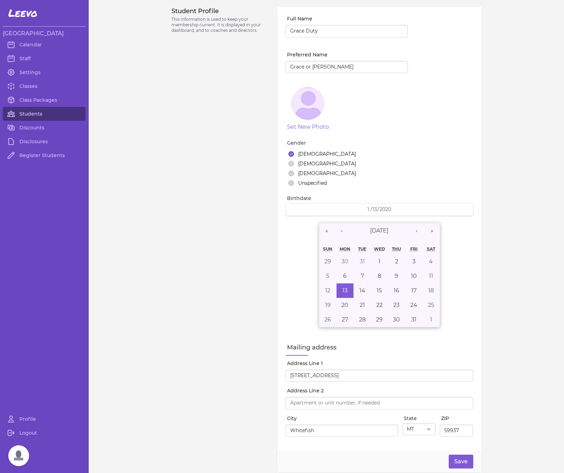
click at [31, 117] on link "Students" at bounding box center [44, 114] width 83 height 14
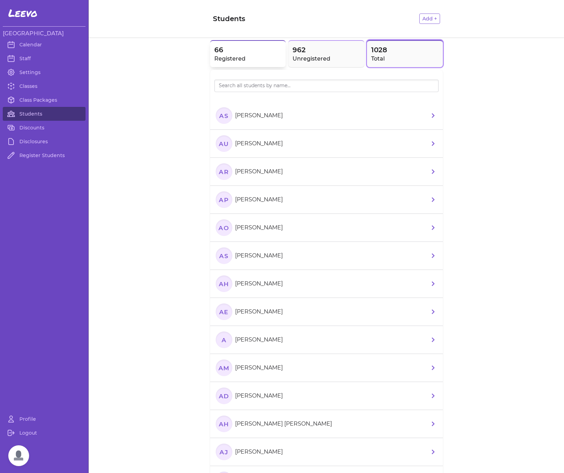
click at [239, 62] on h2 "Registered" at bounding box center [248, 59] width 68 height 8
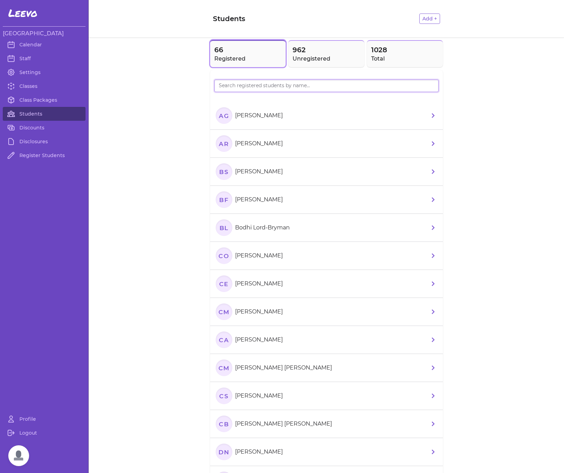
click at [239, 91] on input "search" at bounding box center [326, 86] width 224 height 12
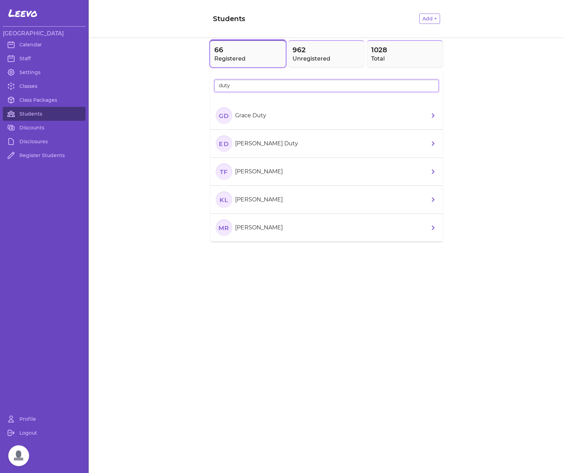
type input "duty"
click at [228, 143] on text "ED" at bounding box center [224, 143] width 10 height 7
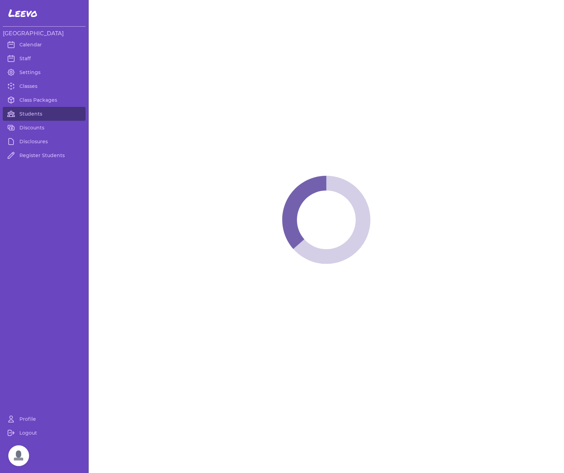
select select "MT"
select select "9"
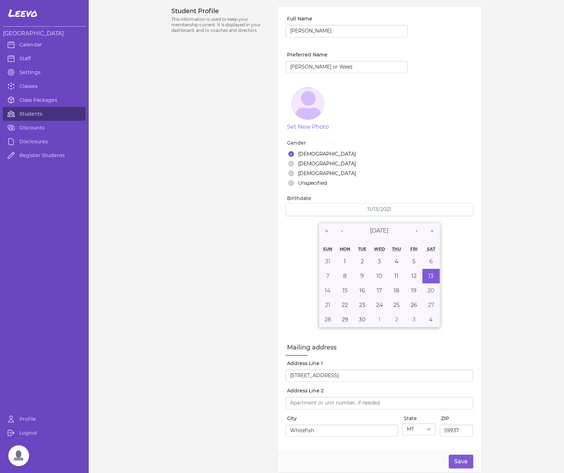
type input "[PERSON_NAME] Duty"
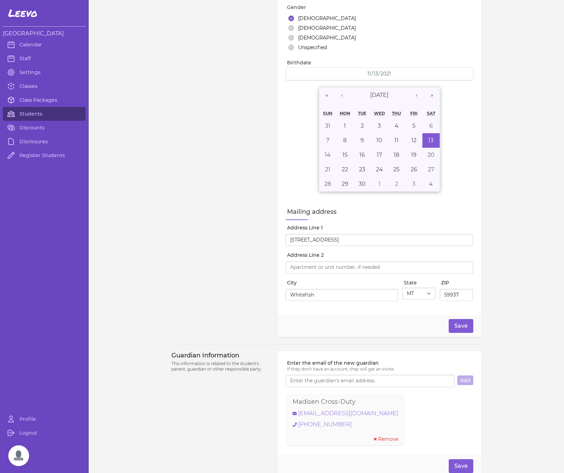
scroll to position [218, 0]
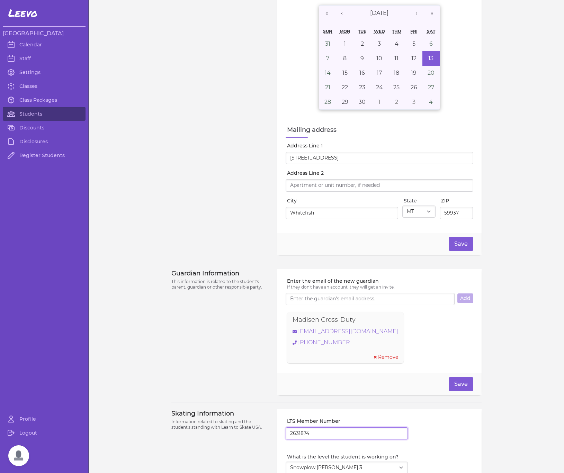
click at [301, 439] on input "2631874" at bounding box center [347, 434] width 122 height 12
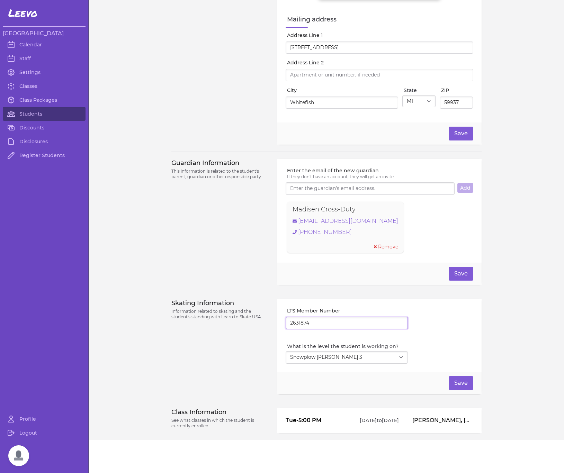
scroll to position [332, 0]
click at [180, 224] on div "Guardian Information This information is related to the student's parent, guard…" at bounding box center [220, 222] width 98 height 126
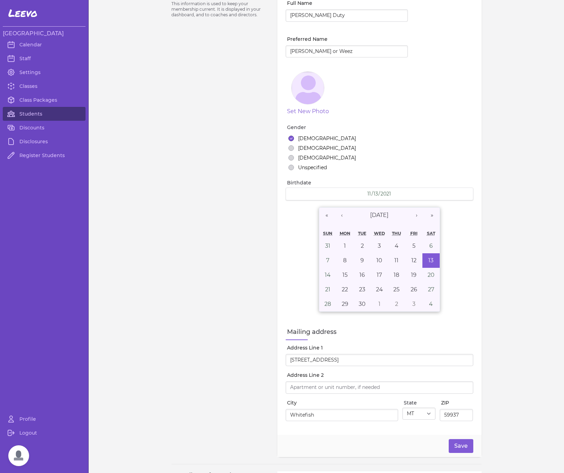
scroll to position [0, 0]
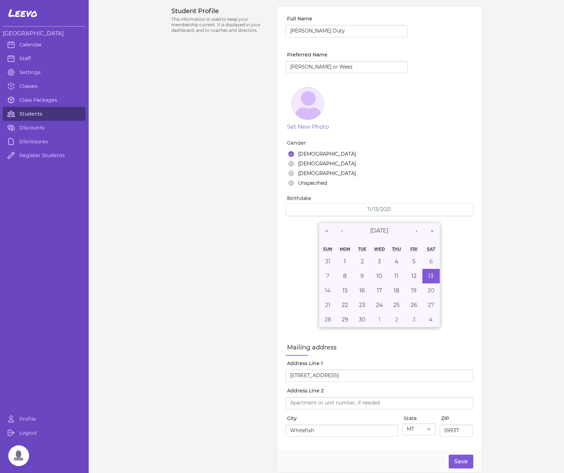
click at [31, 113] on link "Students" at bounding box center [44, 114] width 83 height 14
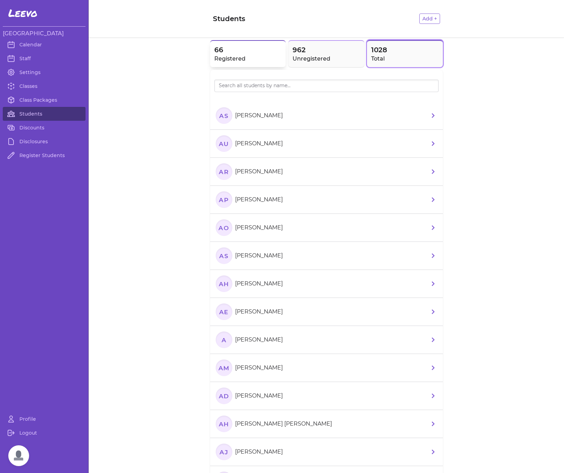
click at [225, 52] on span "66" at bounding box center [248, 50] width 68 height 10
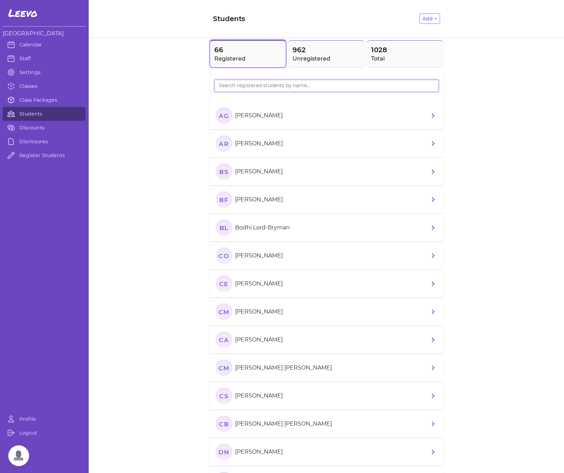
click at [238, 89] on input "search" at bounding box center [326, 86] width 224 height 12
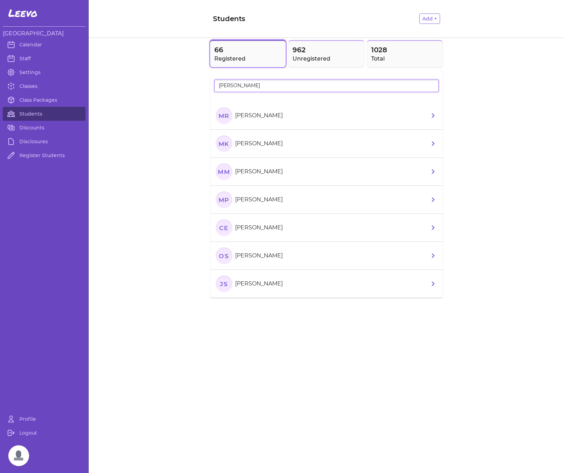
type input "MILLIE"
click at [226, 118] on text "Mr" at bounding box center [223, 115] width 11 height 7
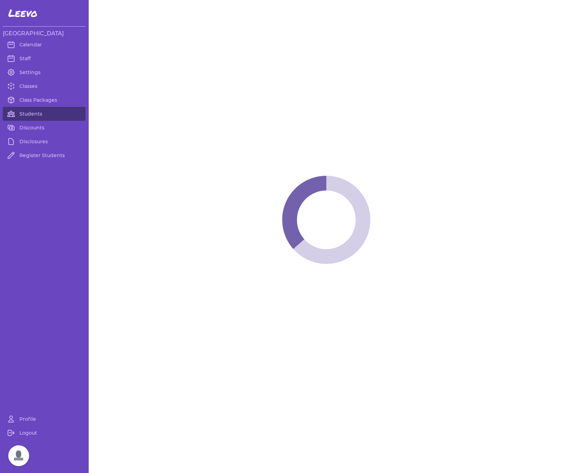
select select "MT"
select select "1"
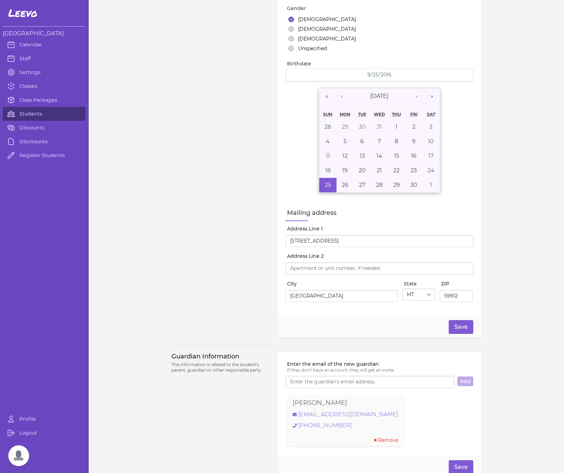
scroll to position [164, 0]
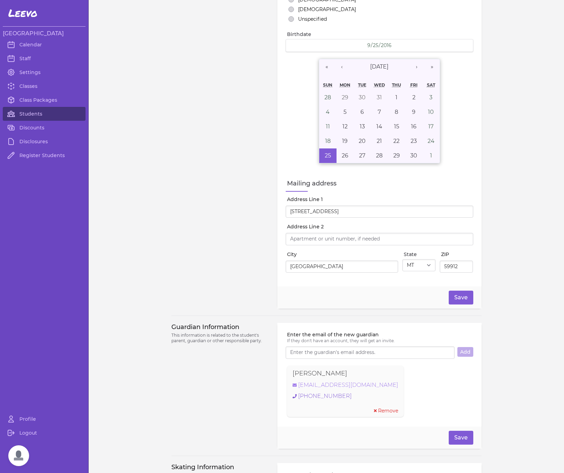
click at [319, 389] on link "larathjen.1990@gmail.com" at bounding box center [346, 385] width 106 height 8
click at [179, 184] on div "Student Profile This information is used to keep your membership current. It is…" at bounding box center [220, 76] width 98 height 466
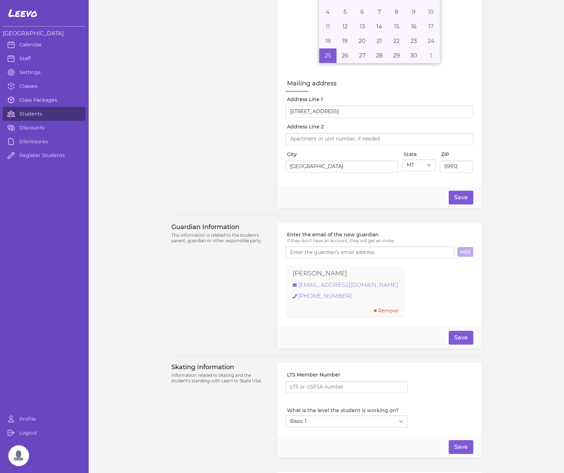
scroll to position [45, 0]
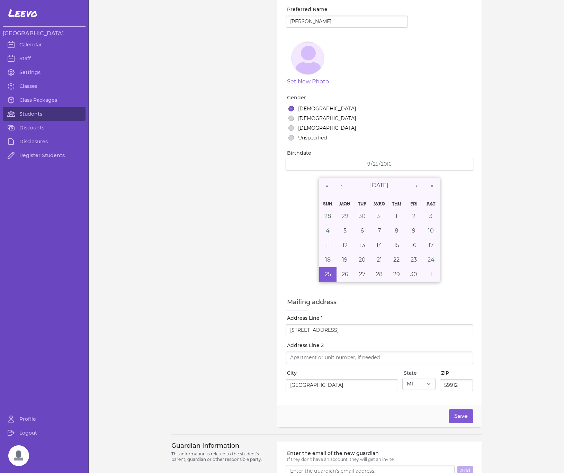
click at [36, 115] on link "Students" at bounding box center [44, 114] width 83 height 14
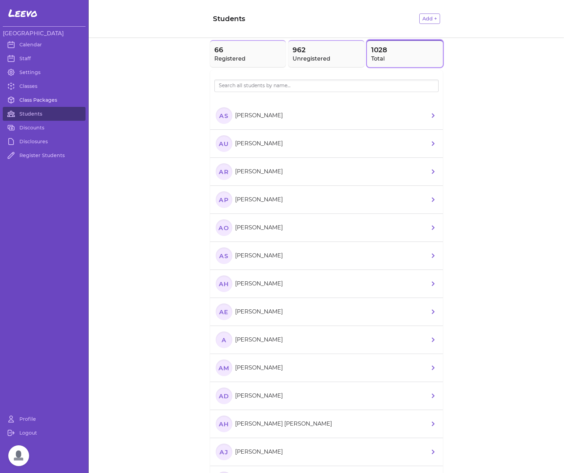
click at [36, 101] on link "Class Packages" at bounding box center [44, 100] width 83 height 14
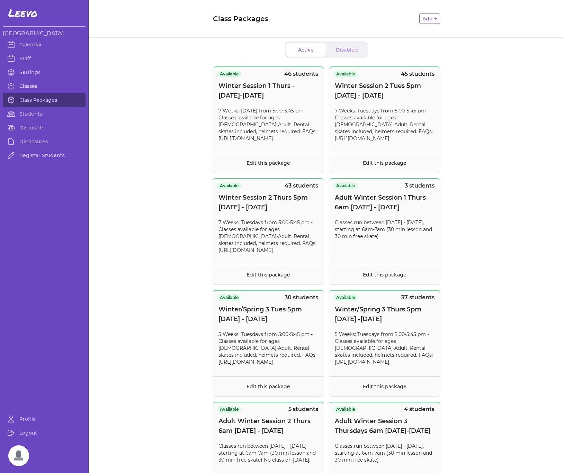
click at [29, 86] on link "Classes" at bounding box center [44, 86] width 83 height 14
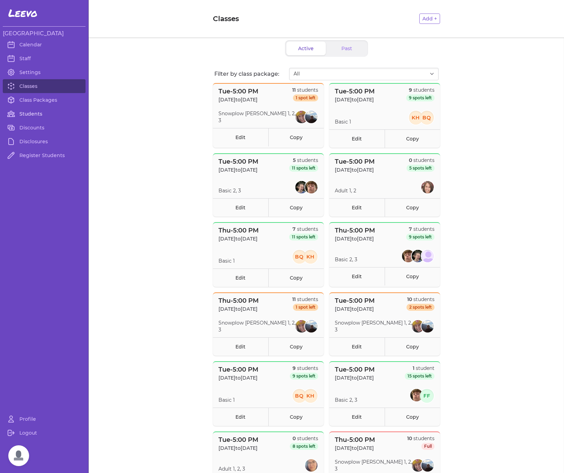
click at [25, 116] on link "Students" at bounding box center [44, 114] width 83 height 14
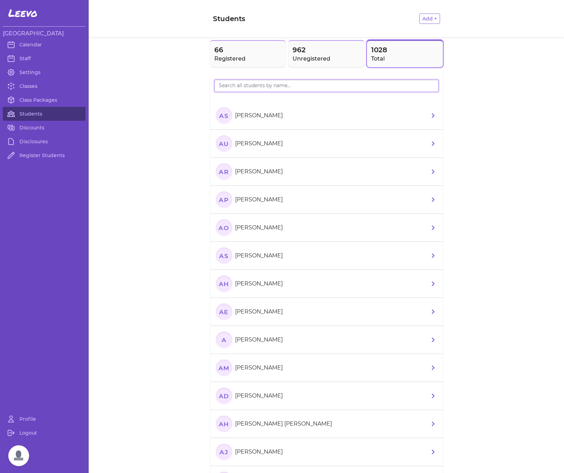
click at [267, 89] on input "search" at bounding box center [326, 86] width 224 height 12
type input "cayden"
drag, startPoint x: 268, startPoint y: 87, endPoint x: 220, endPoint y: 120, distance: 58.9
click at [220, 119] on text "CO" at bounding box center [223, 115] width 11 height 7
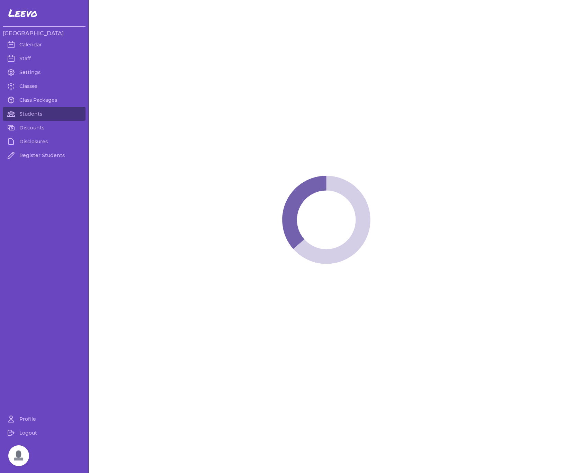
select select "MT"
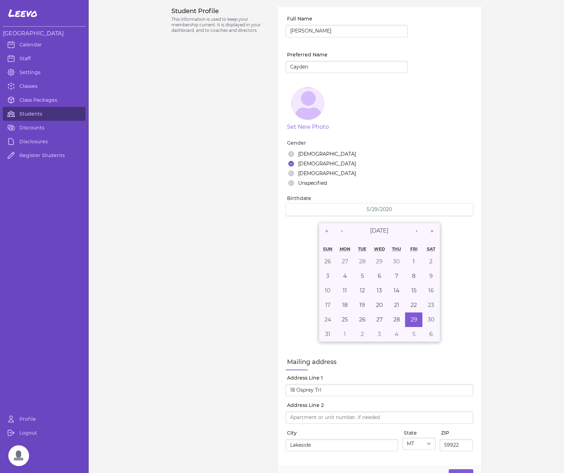
select select "1"
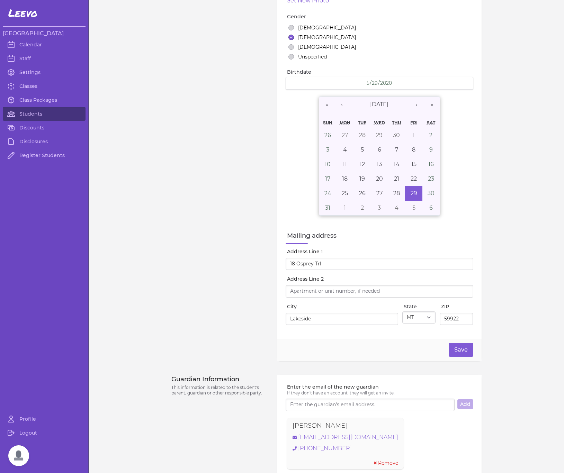
scroll to position [347, 0]
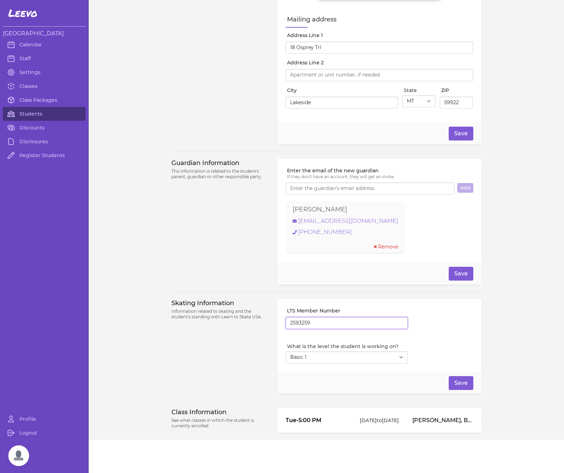
click at [293, 321] on input "2593259" at bounding box center [347, 323] width 122 height 12
click at [190, 249] on div "Guardian Information This information is related to the student's parent, guard…" at bounding box center [220, 222] width 98 height 126
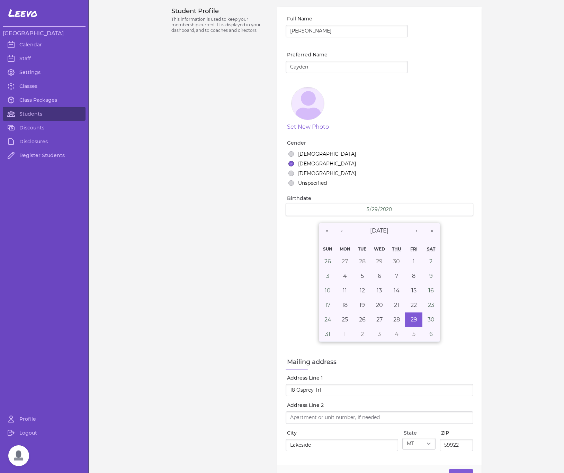
scroll to position [236, 0]
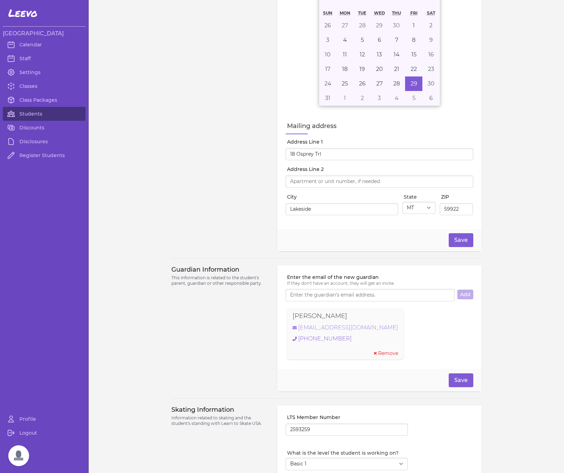
click at [308, 330] on link "rolsen29@gmail.com" at bounding box center [346, 328] width 106 height 8
click at [34, 110] on link "Students" at bounding box center [44, 114] width 83 height 14
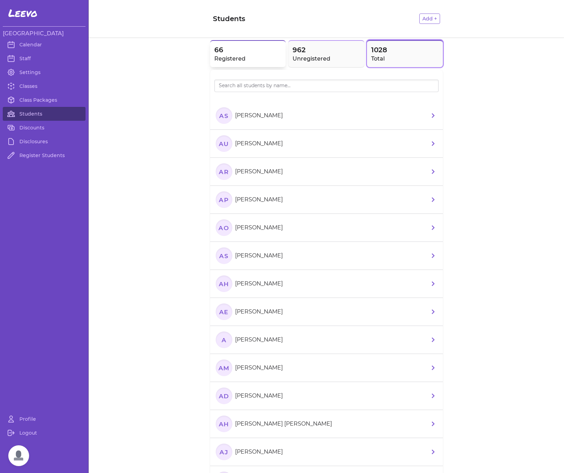
click at [225, 60] on h2 "Registered" at bounding box center [248, 59] width 68 height 8
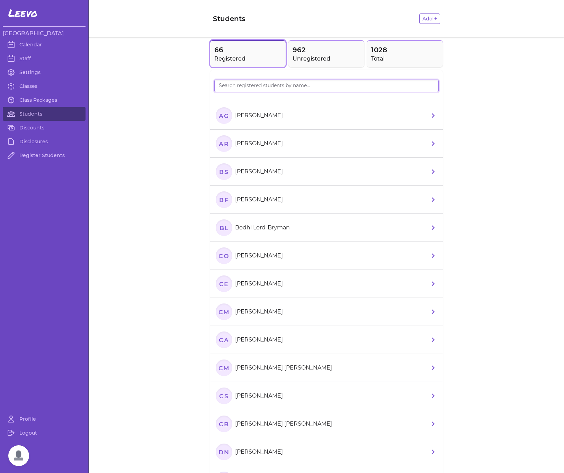
click at [232, 89] on input "search" at bounding box center [326, 86] width 224 height 12
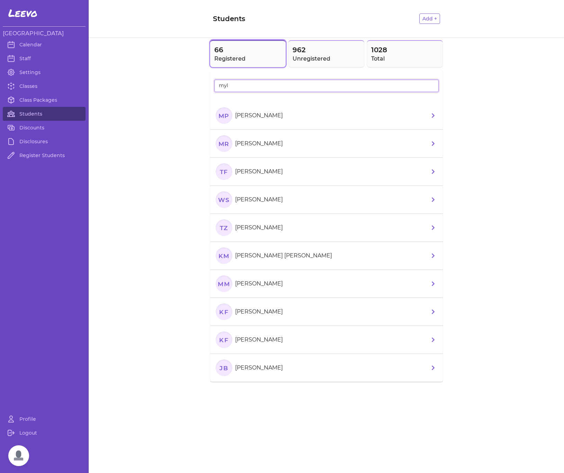
type input "myl"
click at [227, 114] on text "MP" at bounding box center [223, 115] width 11 height 7
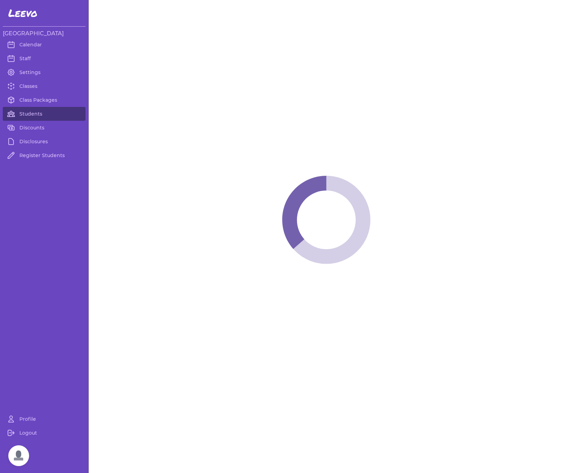
select select "MT"
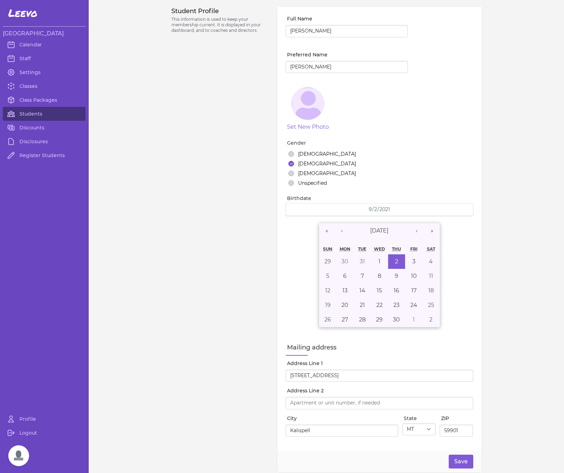
select select "7"
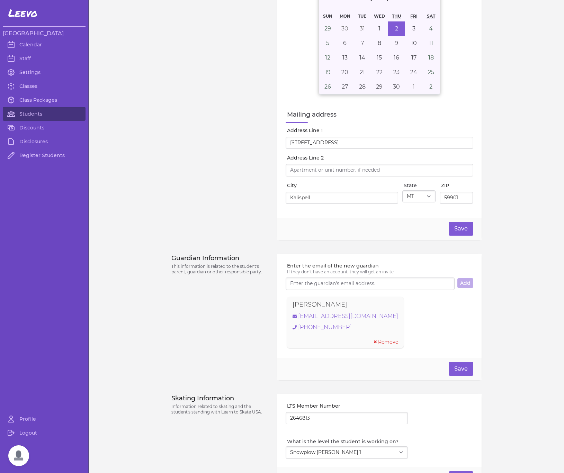
scroll to position [324, 0]
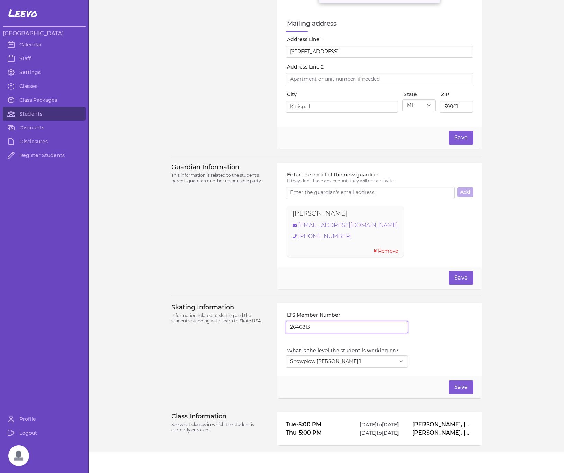
click at [301, 332] on input "2646813" at bounding box center [347, 327] width 122 height 12
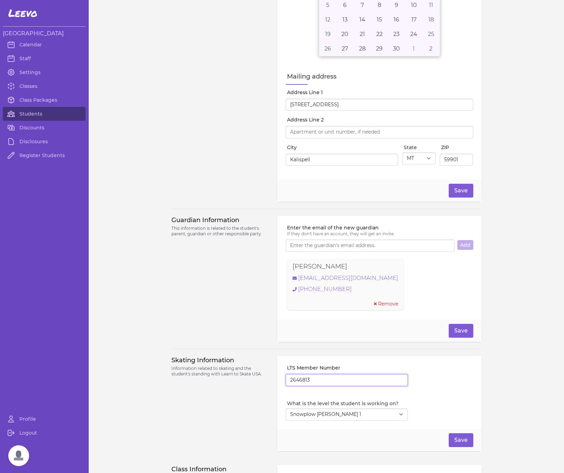
scroll to position [279, 0]
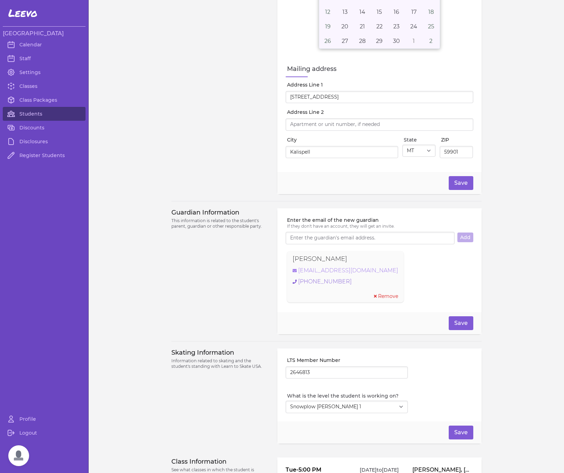
click at [314, 274] on link "chelseyflink@gmail.com" at bounding box center [346, 271] width 106 height 8
click at [27, 114] on link "Students" at bounding box center [44, 114] width 83 height 14
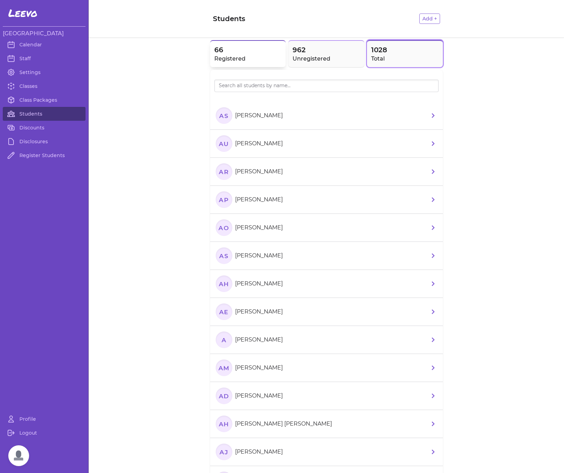
click at [248, 56] on h2 "Registered" at bounding box center [248, 59] width 68 height 8
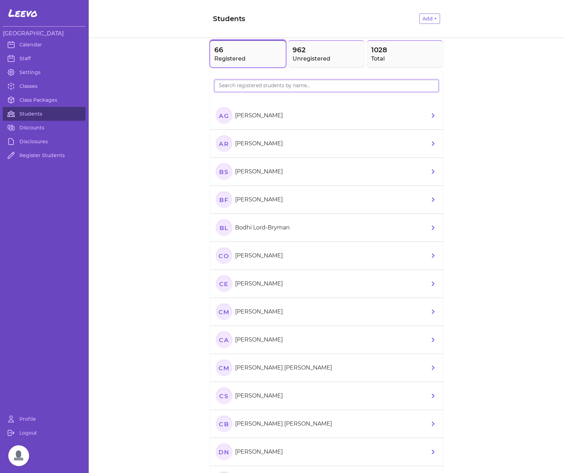
click at [254, 85] on input "search" at bounding box center [326, 86] width 224 height 12
type input "Cole"
drag, startPoint x: 227, startPoint y: 98, endPoint x: 224, endPoint y: 116, distance: 17.9
click at [224, 116] on text "CM" at bounding box center [223, 115] width 11 height 7
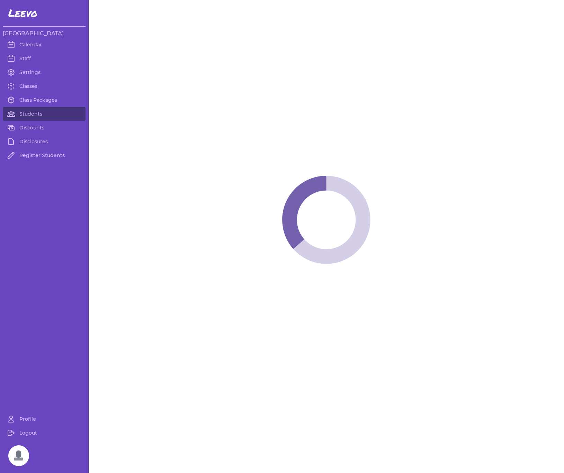
select select "MT"
select select "9"
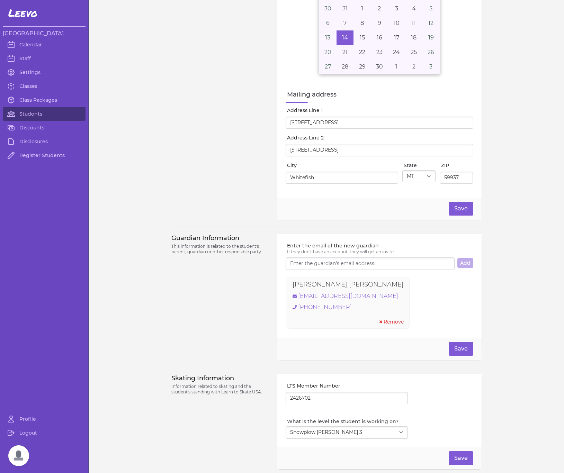
scroll to position [278, 0]
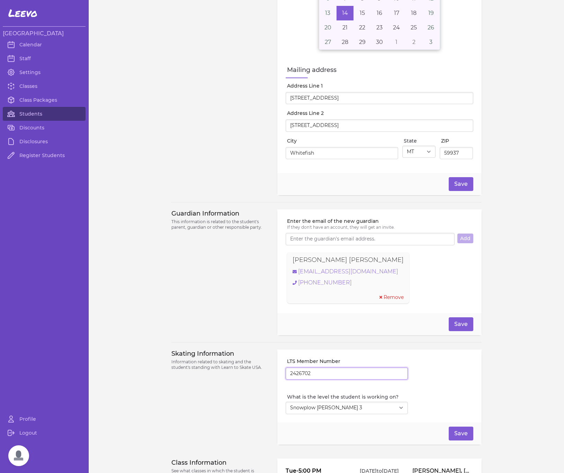
click at [298, 379] on input "2426702" at bounding box center [347, 374] width 122 height 12
click at [326, 275] on link "denisemmark@gmail.com" at bounding box center [348, 272] width 111 height 8
click at [33, 116] on link "Students" at bounding box center [44, 114] width 83 height 14
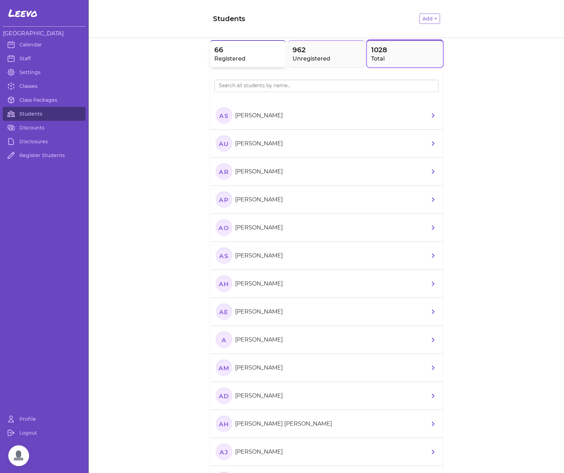
click at [232, 51] on span "66" at bounding box center [248, 50] width 68 height 10
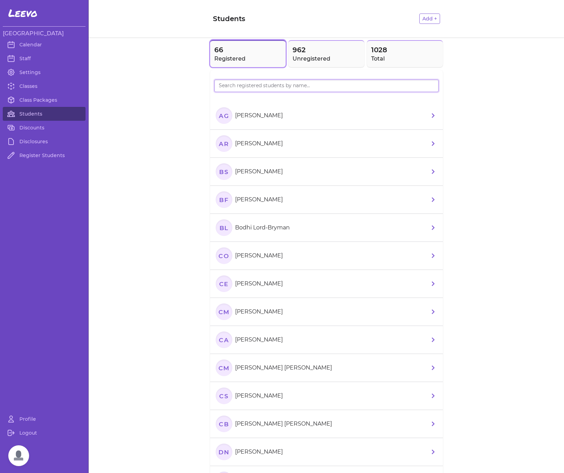
click at [237, 88] on input "search" at bounding box center [326, 86] width 224 height 12
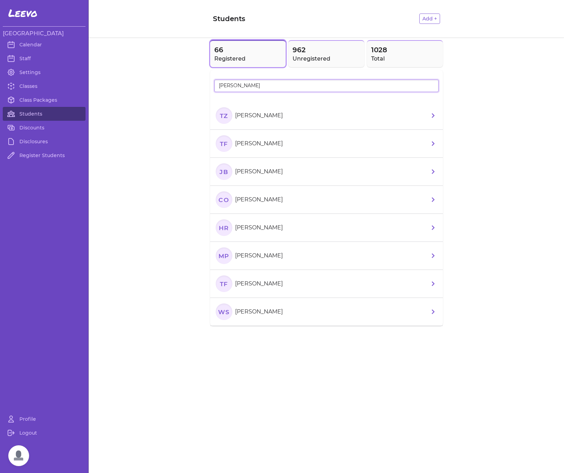
type input "Tammy"
drag, startPoint x: 231, startPoint y: 99, endPoint x: 224, endPoint y: 118, distance: 20.5
click at [224, 118] on text "TZ" at bounding box center [224, 115] width 8 height 7
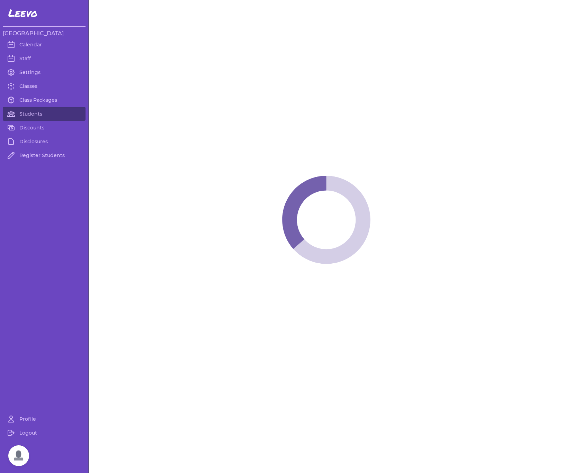
select select "MT"
select select "18"
